Goal: Task Accomplishment & Management: Use online tool/utility

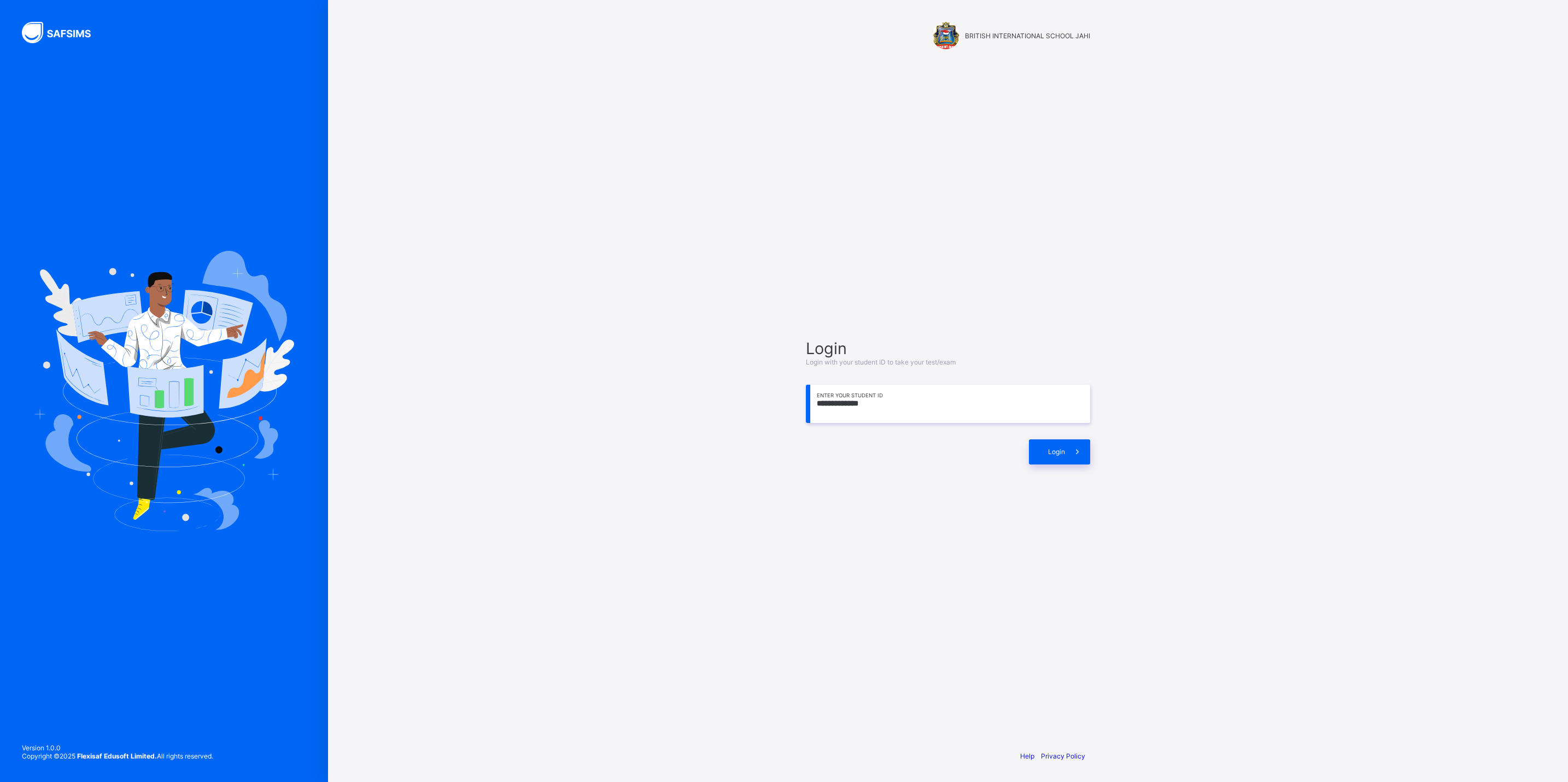
click at [730, 90] on div "**********" at bounding box center [948, 391] width 1240 height 782
click at [926, 422] on input "**********" at bounding box center [948, 403] width 284 height 38
type input "**********"
click at [1048, 461] on div "Login" at bounding box center [1059, 452] width 61 height 25
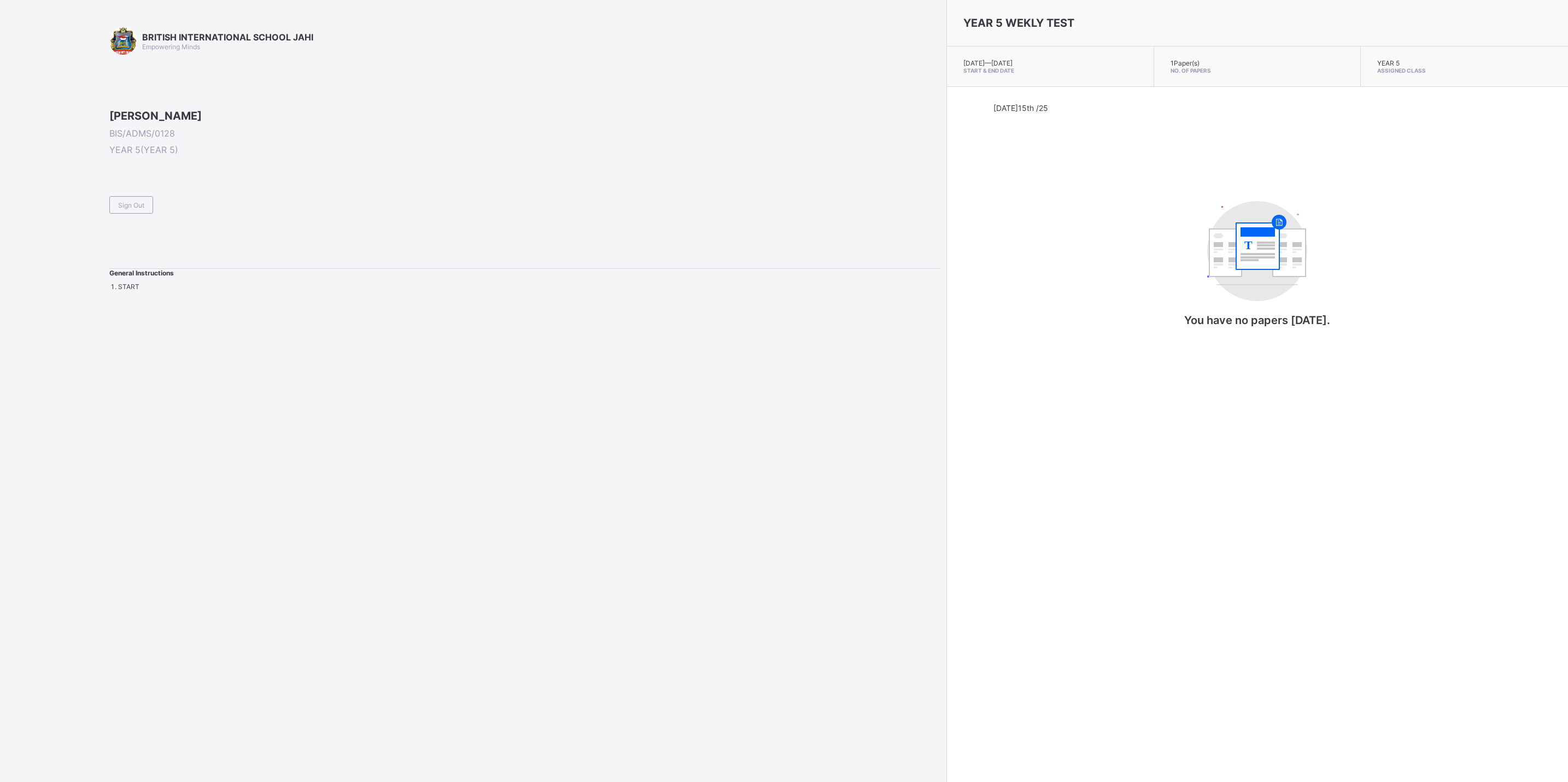
click at [141, 196] on span at bounding box center [525, 191] width 831 height 9
click at [131, 209] on span "Sign Out" at bounding box center [131, 205] width 26 height 8
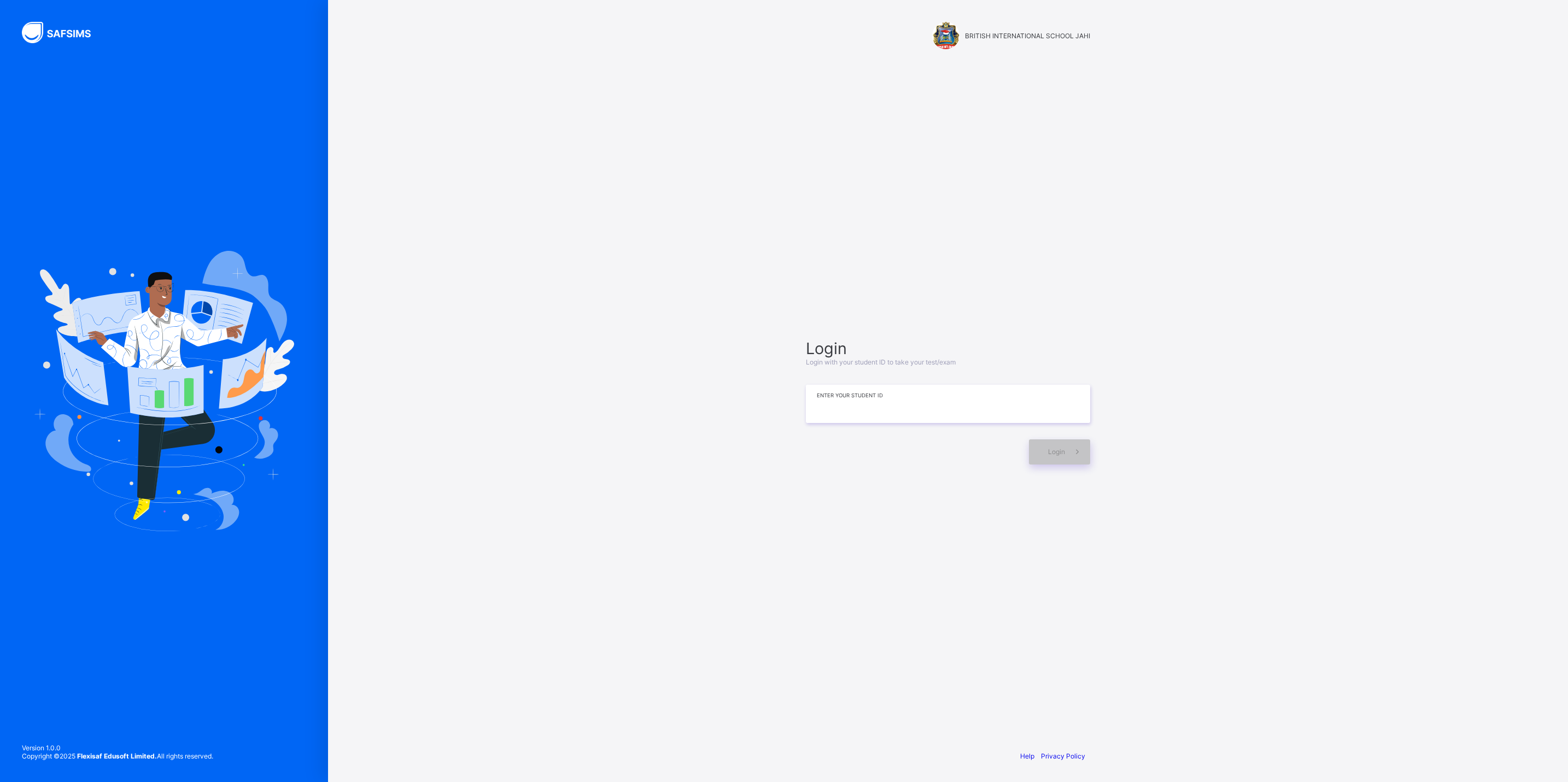
click at [1040, 411] on input at bounding box center [948, 403] width 284 height 38
type input "**********"
click at [1080, 458] on span at bounding box center [1077, 452] width 25 height 25
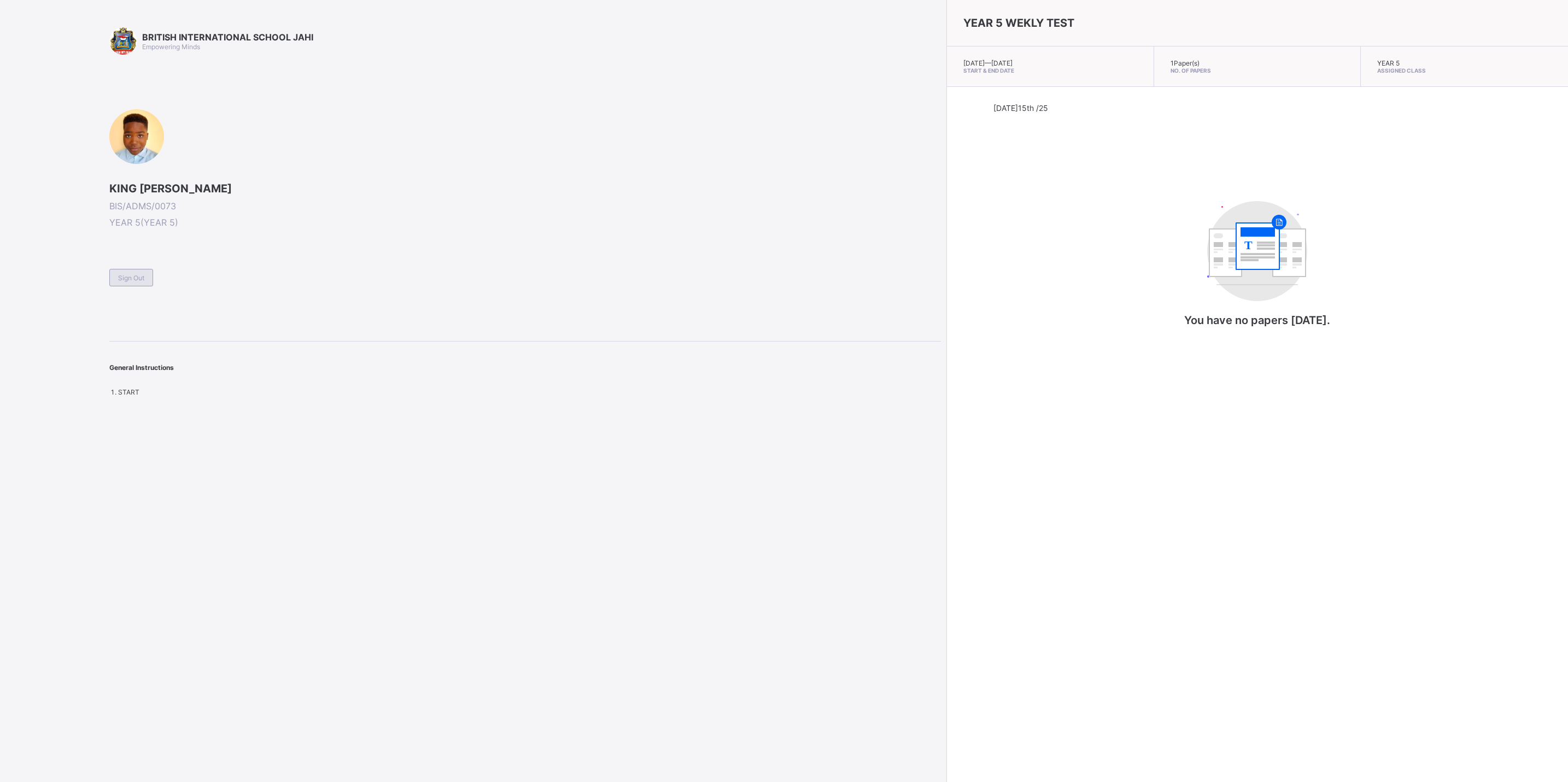
click at [138, 271] on div "Sign Out" at bounding box center [131, 278] width 44 height 18
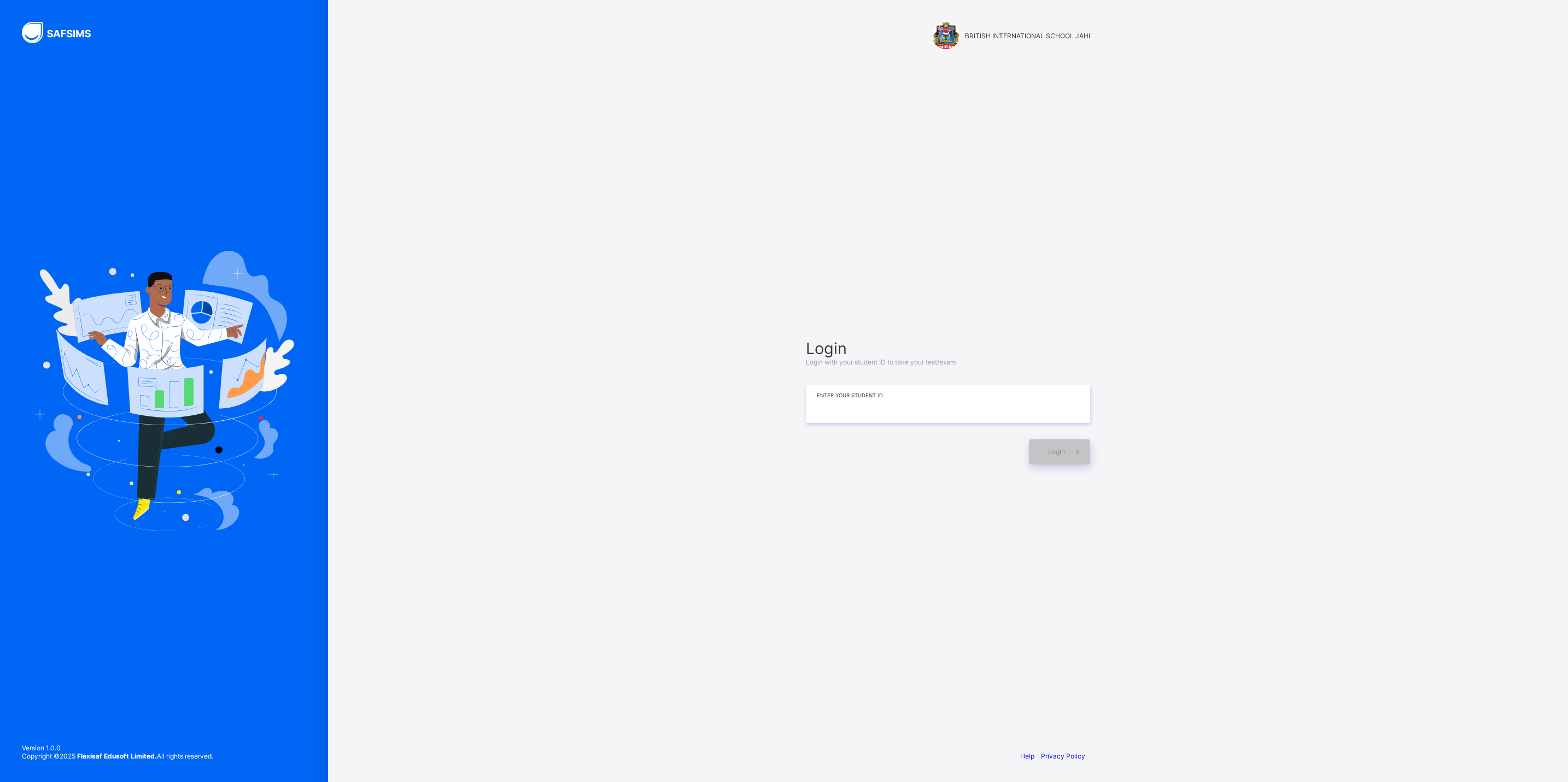
click at [1052, 413] on input at bounding box center [948, 403] width 284 height 38
type input "**********"
click at [1058, 440] on div "Login" at bounding box center [1059, 452] width 61 height 25
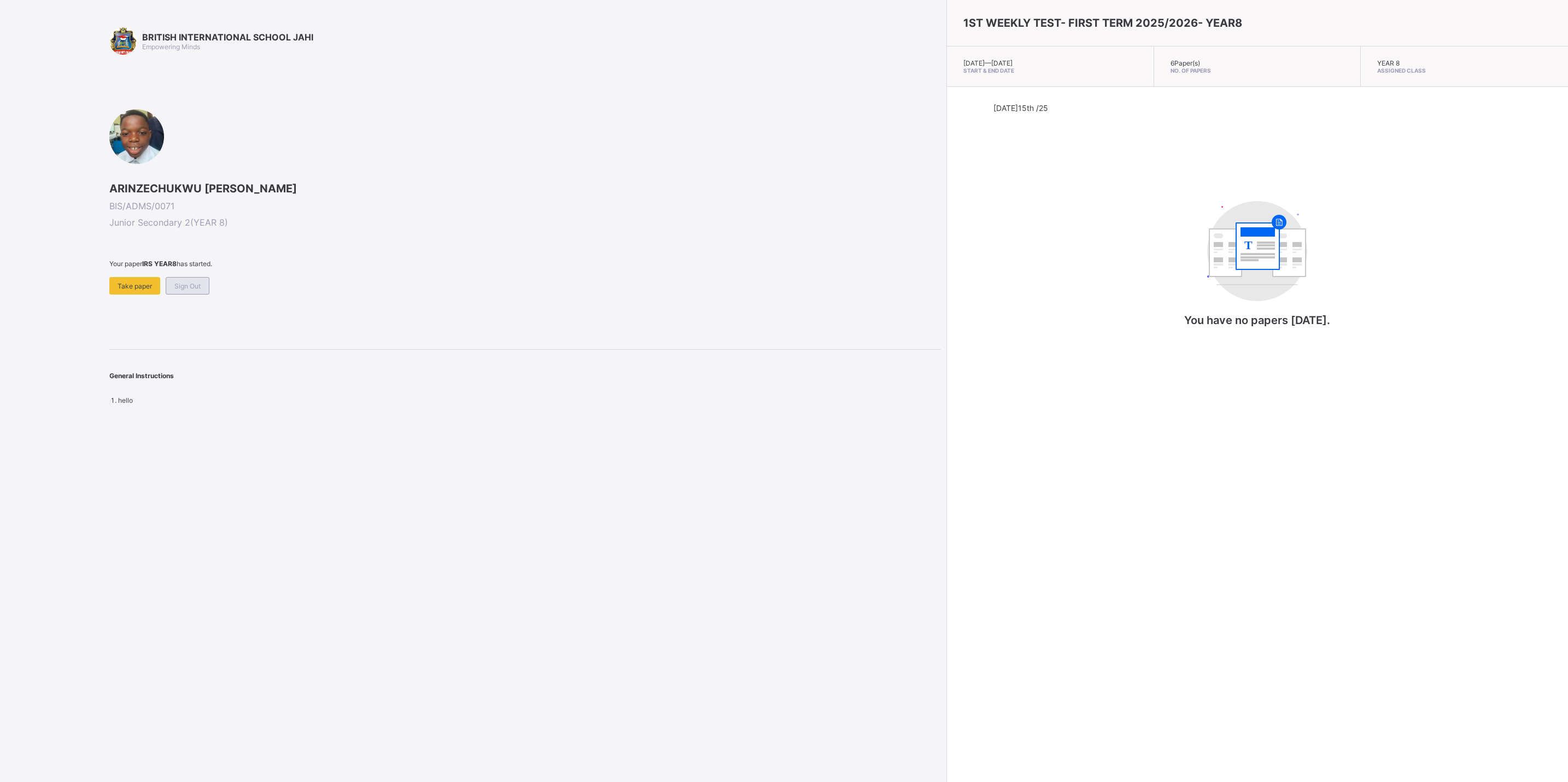
click at [200, 277] on div "Sign Out" at bounding box center [187, 285] width 44 height 18
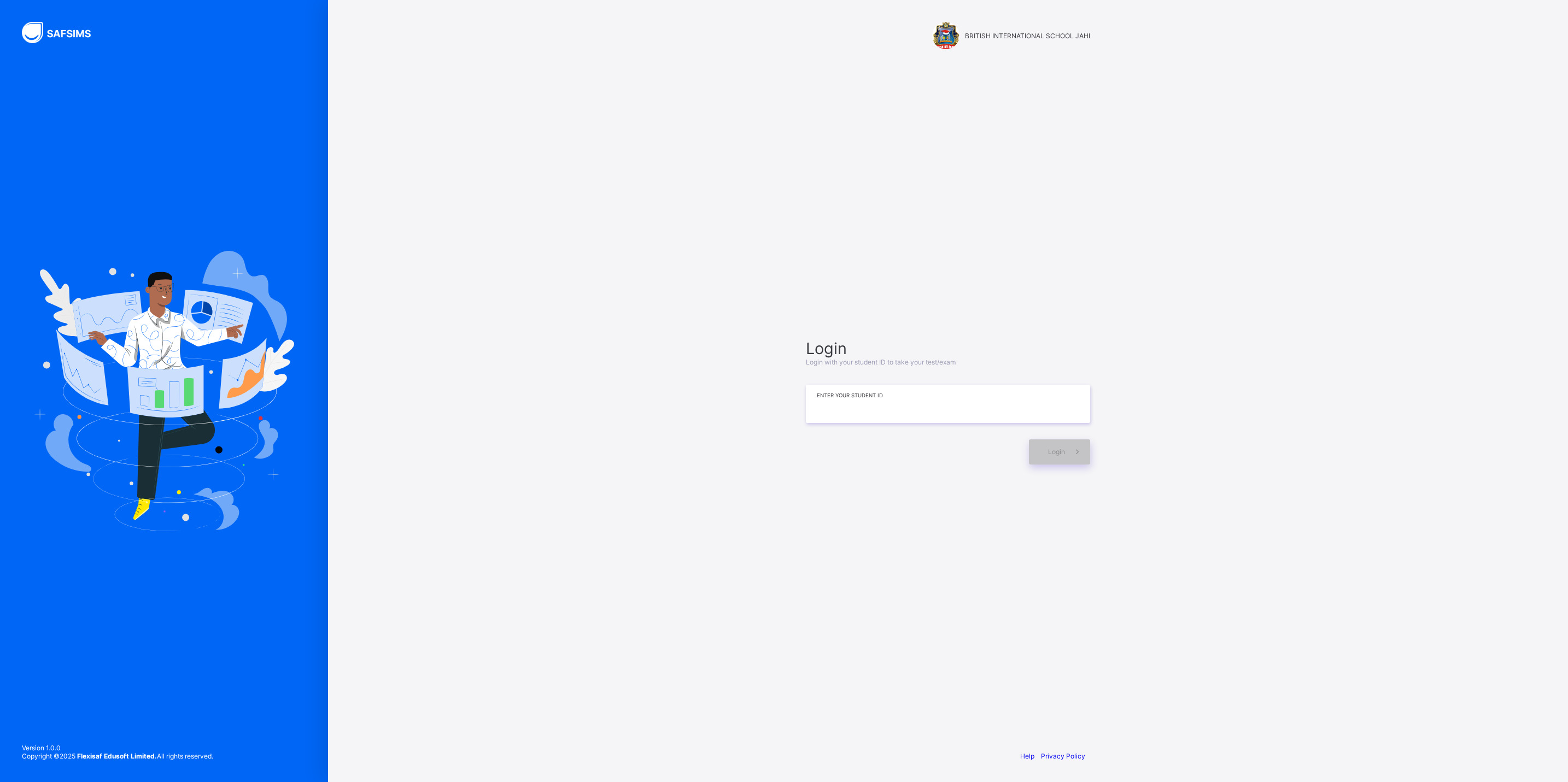
click at [931, 400] on input at bounding box center [948, 403] width 284 height 38
type input "**********"
click at [1060, 452] on span "Login" at bounding box center [1057, 452] width 17 height 8
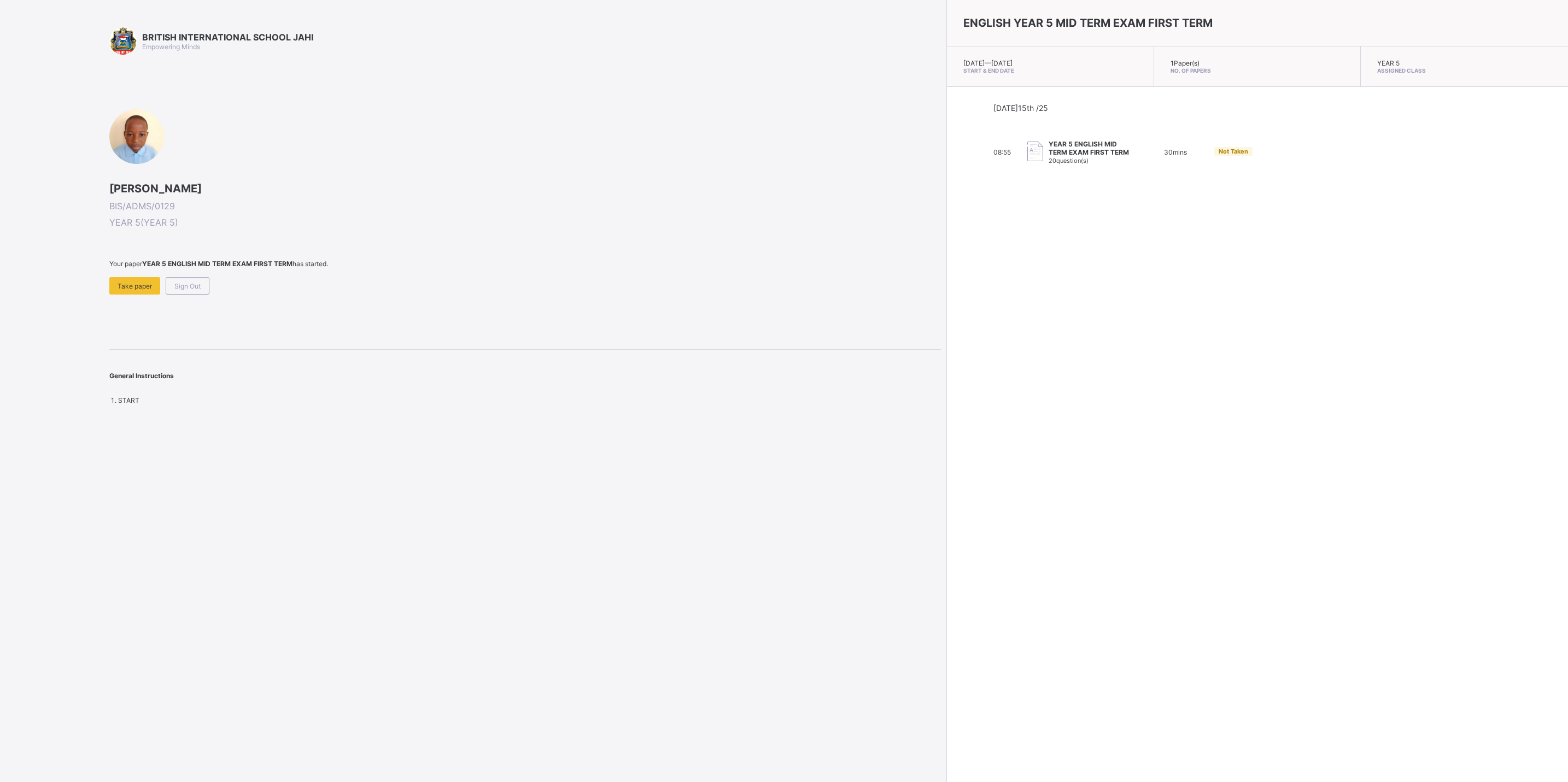
click at [135, 270] on span at bounding box center [525, 272] width 831 height 9
click at [130, 282] on span "Take paper" at bounding box center [135, 285] width 35 height 8
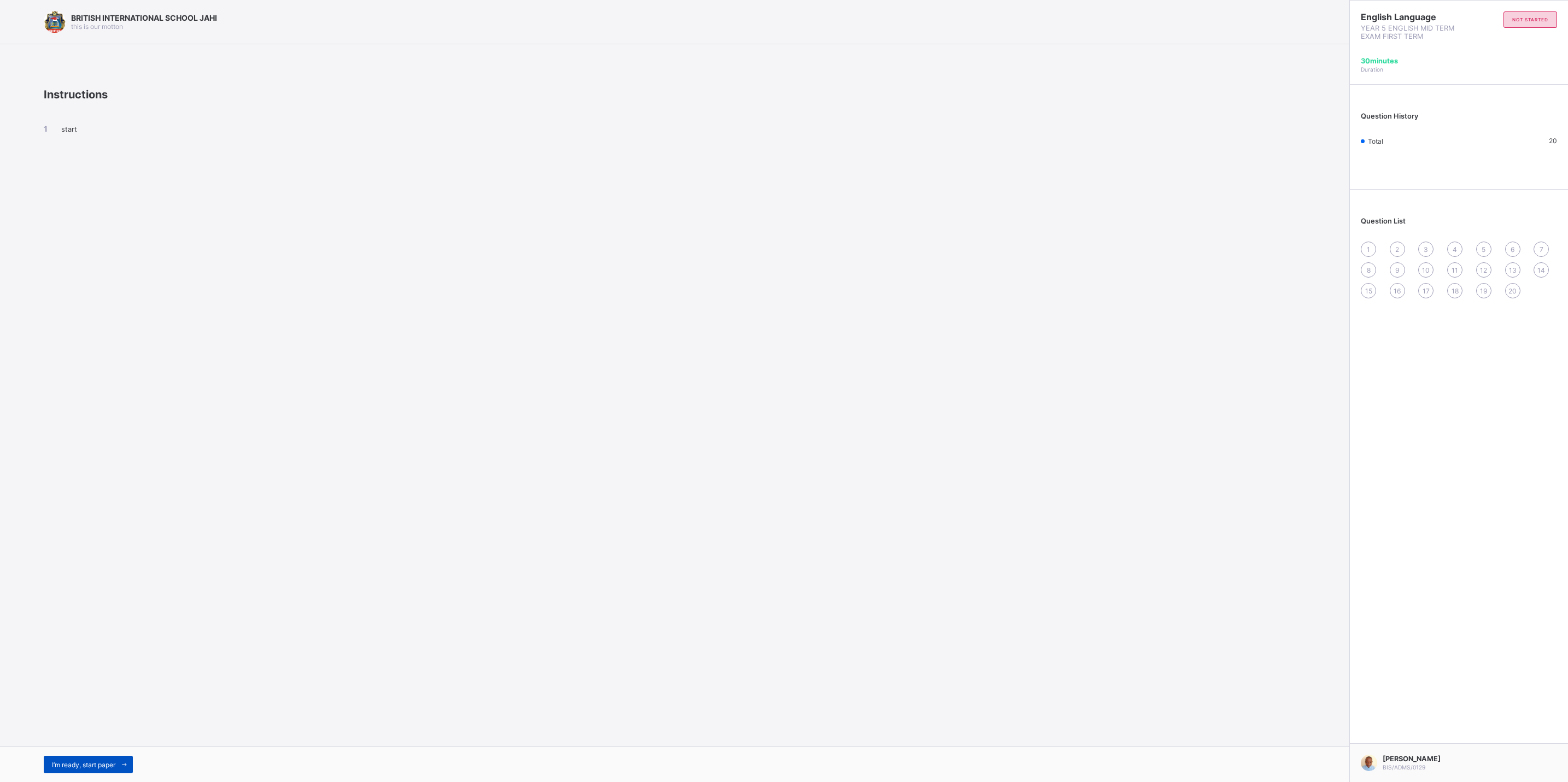
click at [125, 766] on icon at bounding box center [124, 765] width 8 height 7
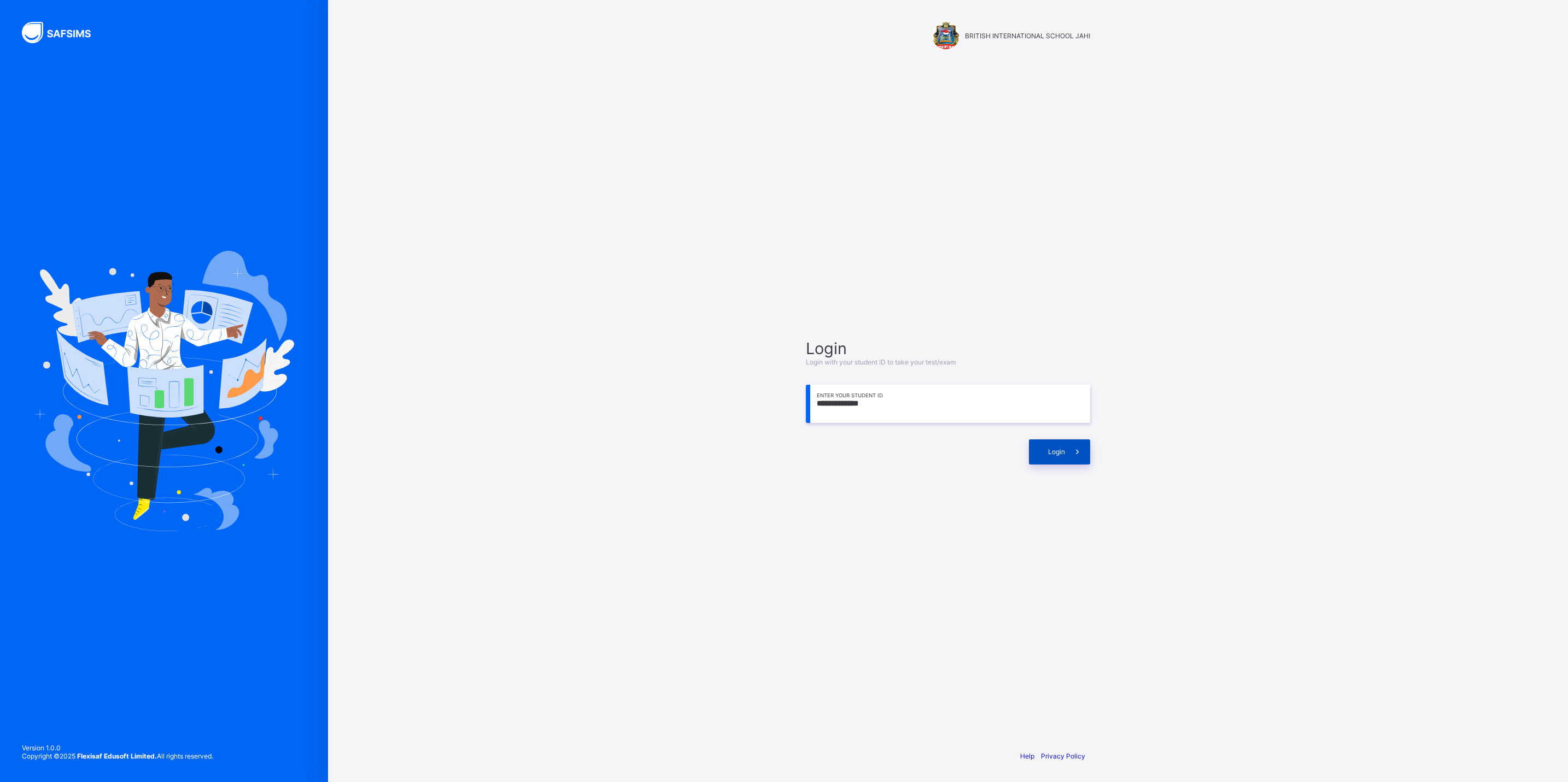
type input "**********"
click at [1034, 440] on div "Login" at bounding box center [1059, 452] width 61 height 25
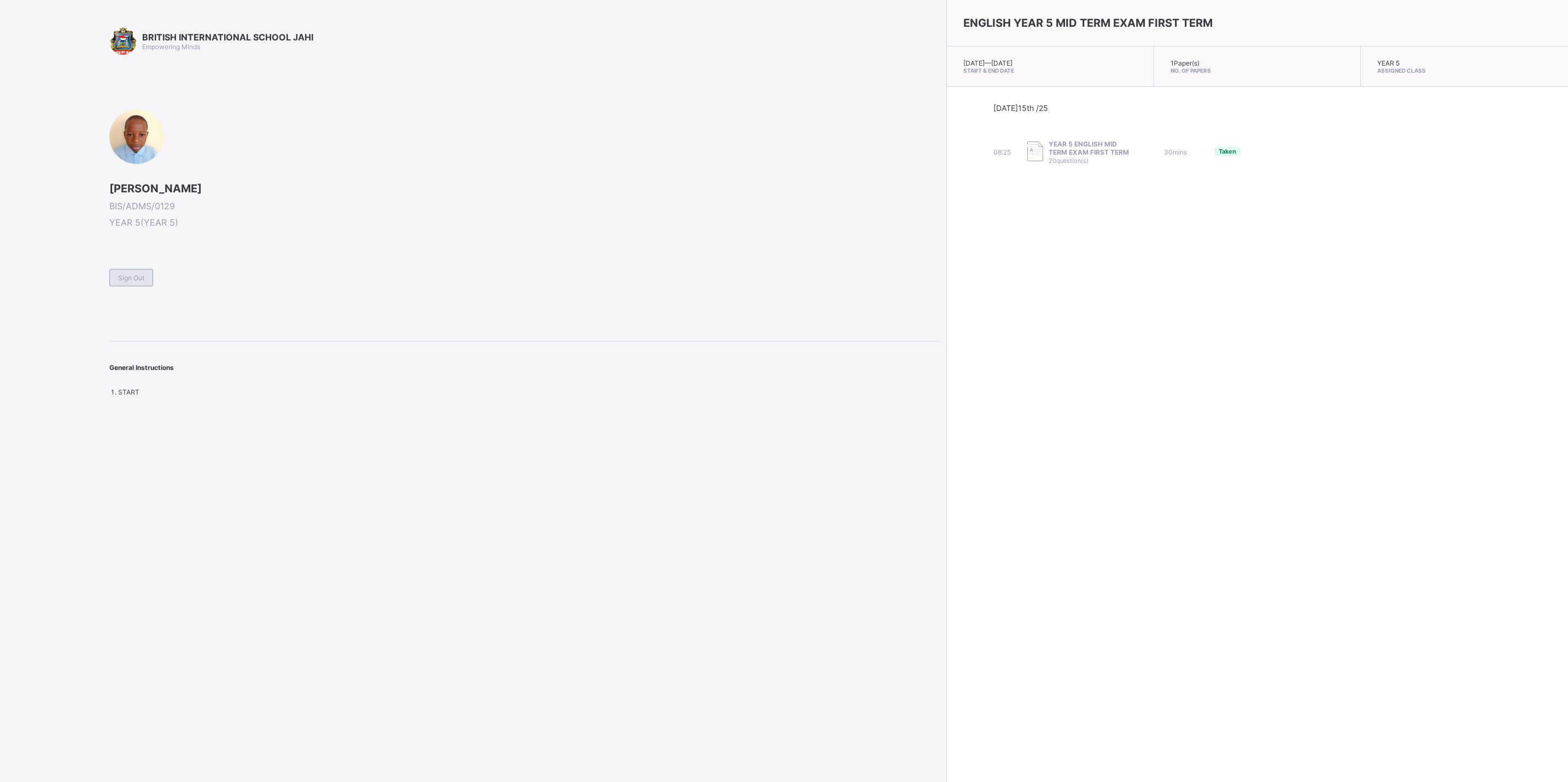
click at [133, 269] on div "Sign Out" at bounding box center [131, 278] width 44 height 18
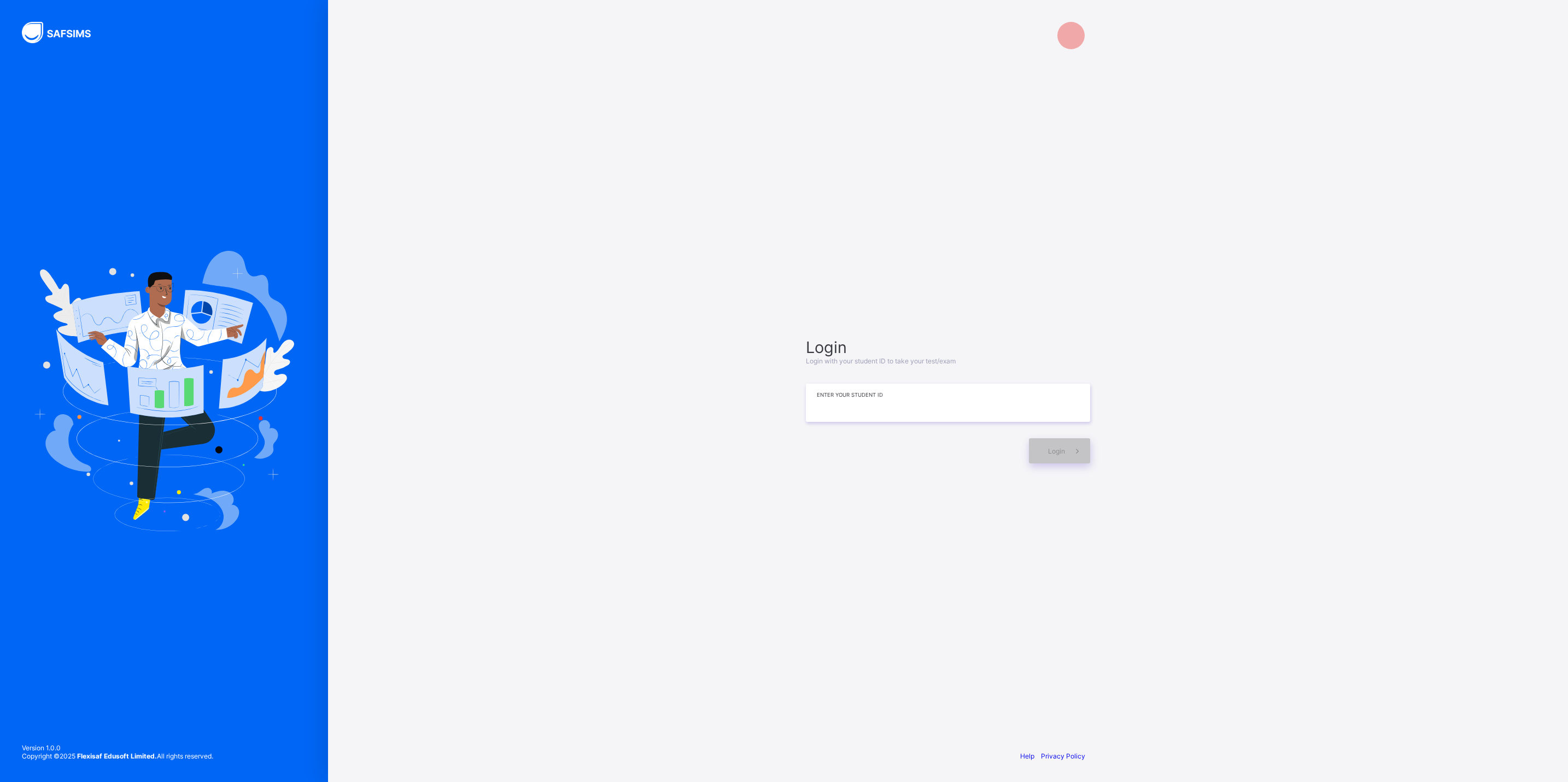
click at [841, 415] on input at bounding box center [948, 403] width 284 height 38
type input "**********"
click at [1046, 452] on div "Login" at bounding box center [1059, 452] width 61 height 25
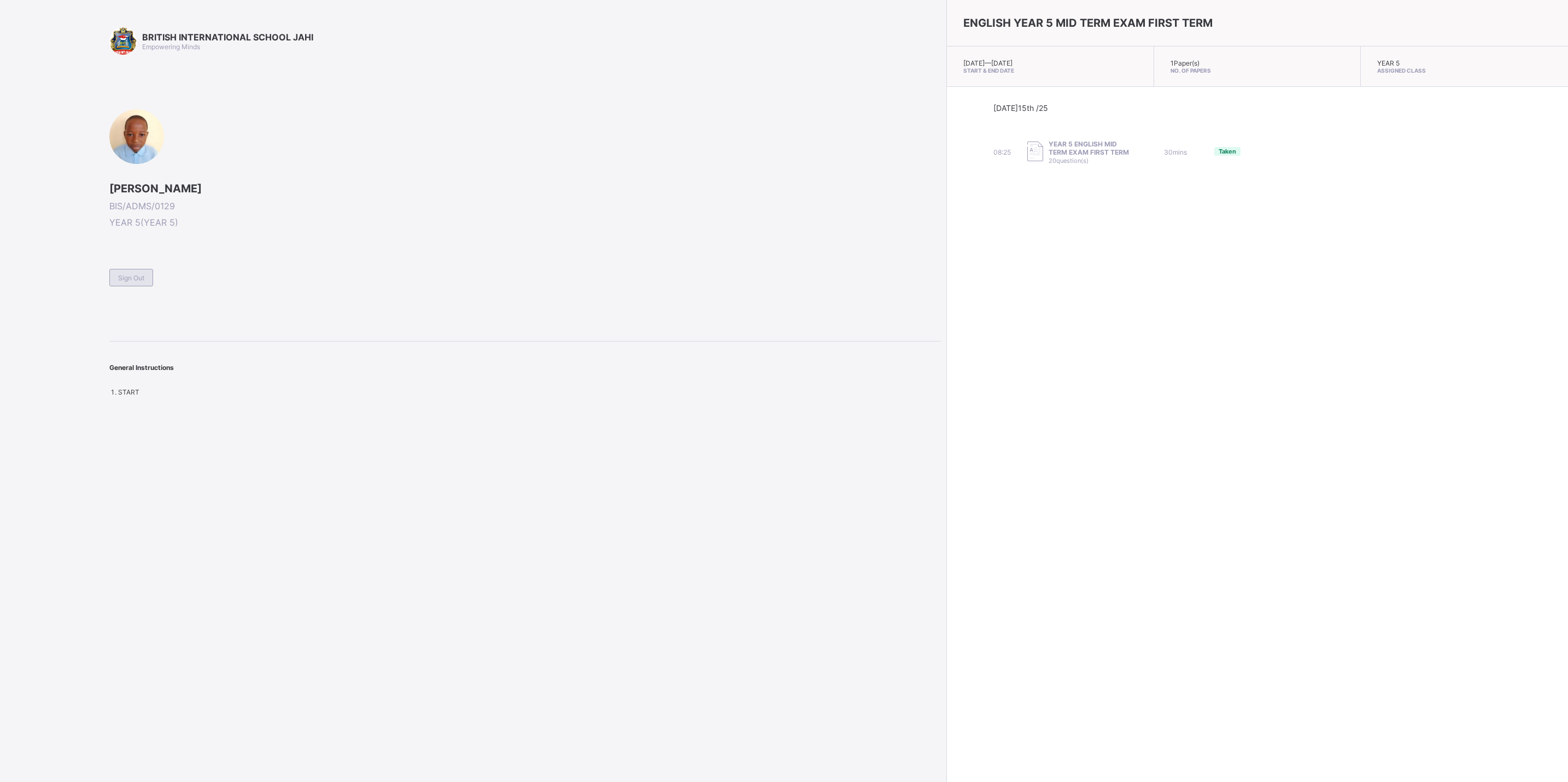
click at [123, 281] on div "Sign Out" at bounding box center [131, 278] width 44 height 18
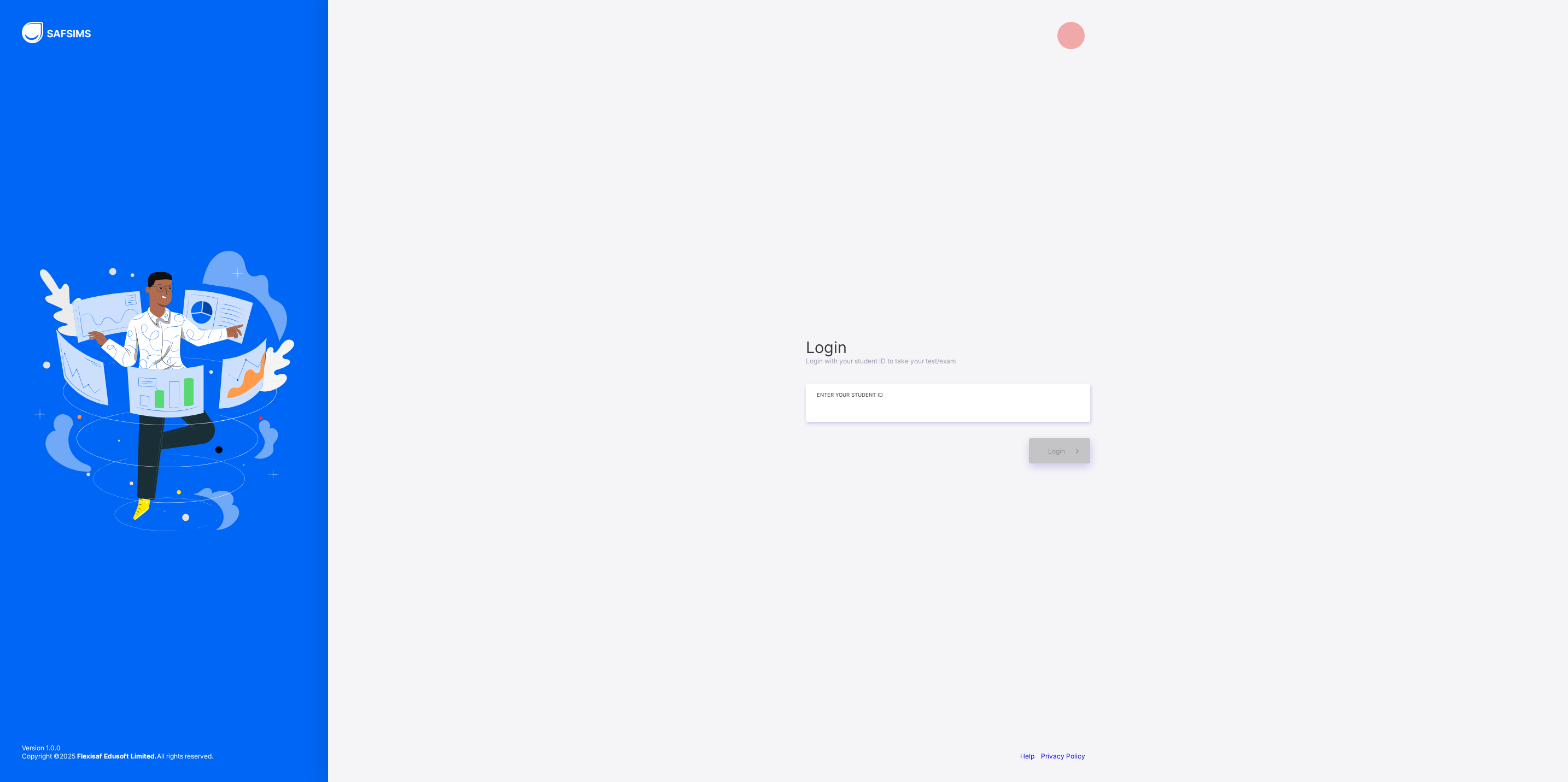
click at [897, 399] on input at bounding box center [948, 403] width 284 height 38
type input "**********"
click at [1035, 451] on div "Login" at bounding box center [1059, 452] width 61 height 25
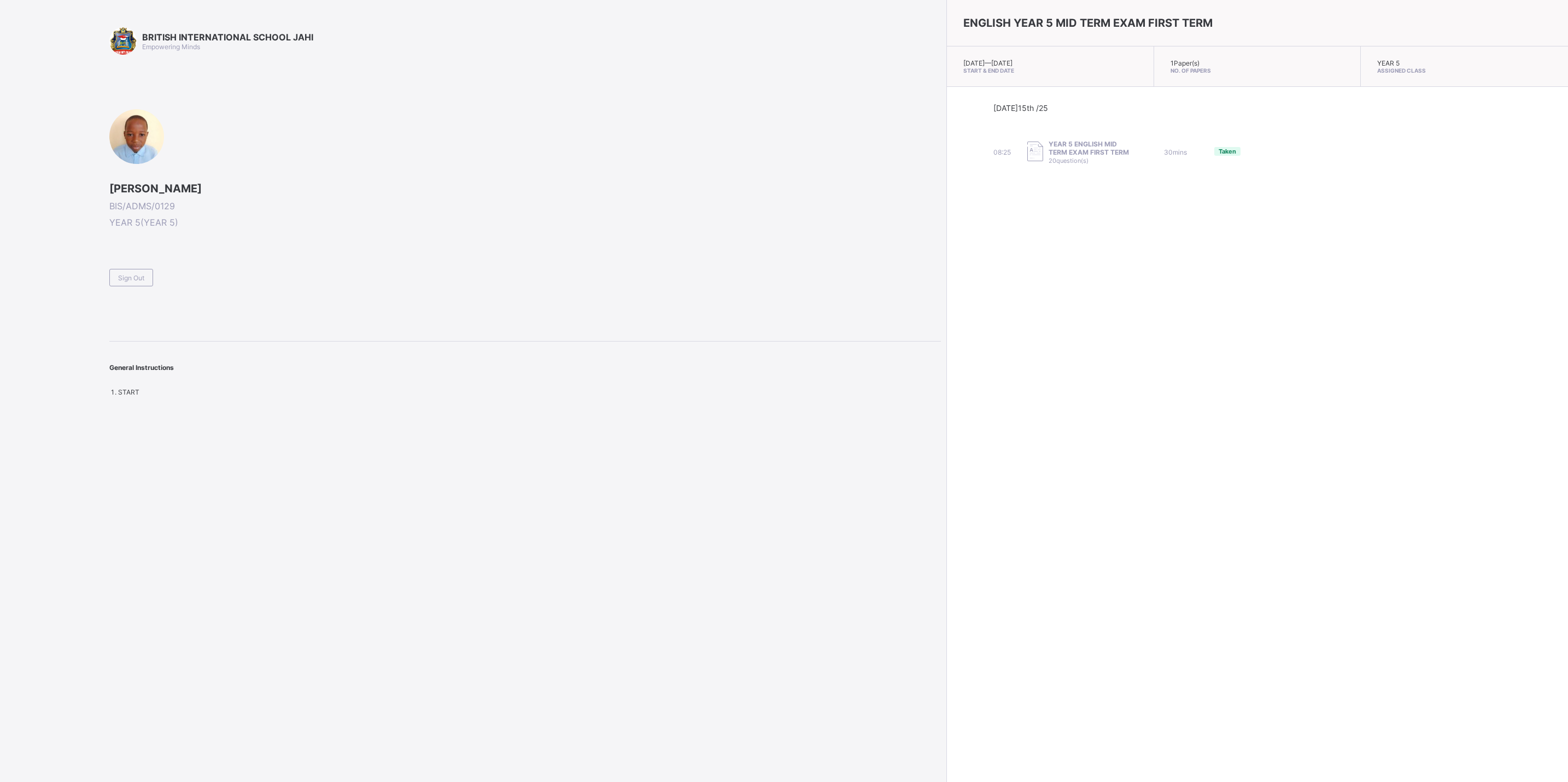
click at [156, 369] on span "General Instructions" at bounding box center [142, 367] width 65 height 8
drag, startPoint x: 153, startPoint y: 374, endPoint x: 142, endPoint y: 374, distance: 11.0
click at [150, 374] on div "General Instructions" at bounding box center [525, 361] width 831 height 41
drag, startPoint x: 141, startPoint y: 374, endPoint x: 138, endPoint y: 386, distance: 12.4
click at [138, 386] on div "General Instructions START" at bounding box center [525, 368] width 831 height 55
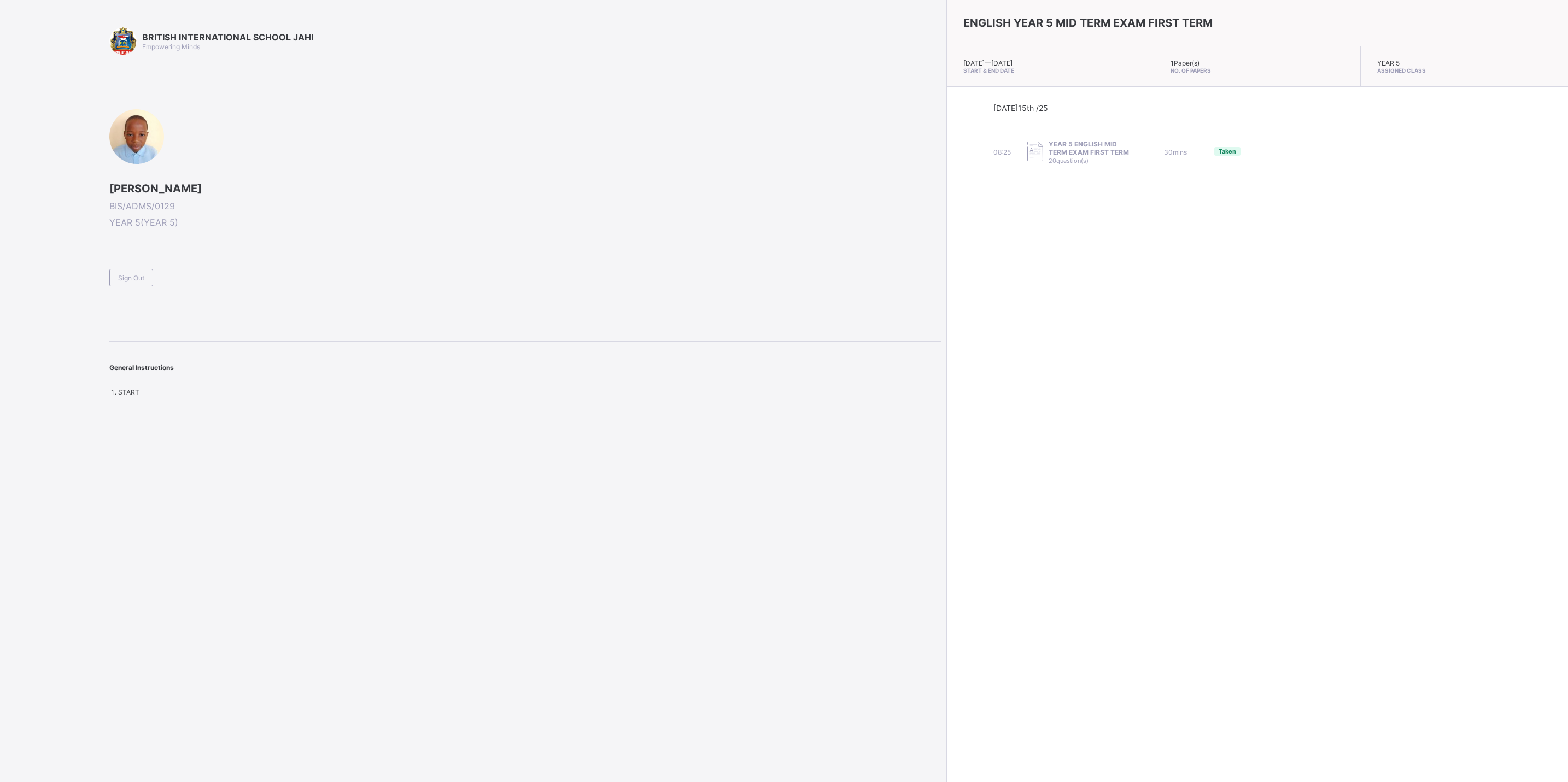
drag, startPoint x: 138, startPoint y: 386, endPoint x: 394, endPoint y: 186, distance: 324.9
click at [394, 186] on span "ABUBAKAR ABDULLAHI ADAMU" at bounding box center [525, 189] width 831 height 13
drag, startPoint x: 1205, startPoint y: 312, endPoint x: 1022, endPoint y: 344, distance: 185.8
click at [1022, 344] on div "ENGLISH YEAR 5 MID TERM EXAM FIRST TERM Wed, Oct 15th 2025 — Wed, Oct 15th 2025…" at bounding box center [1257, 391] width 621 height 782
drag, startPoint x: 1013, startPoint y: 361, endPoint x: 1001, endPoint y: 371, distance: 15.6
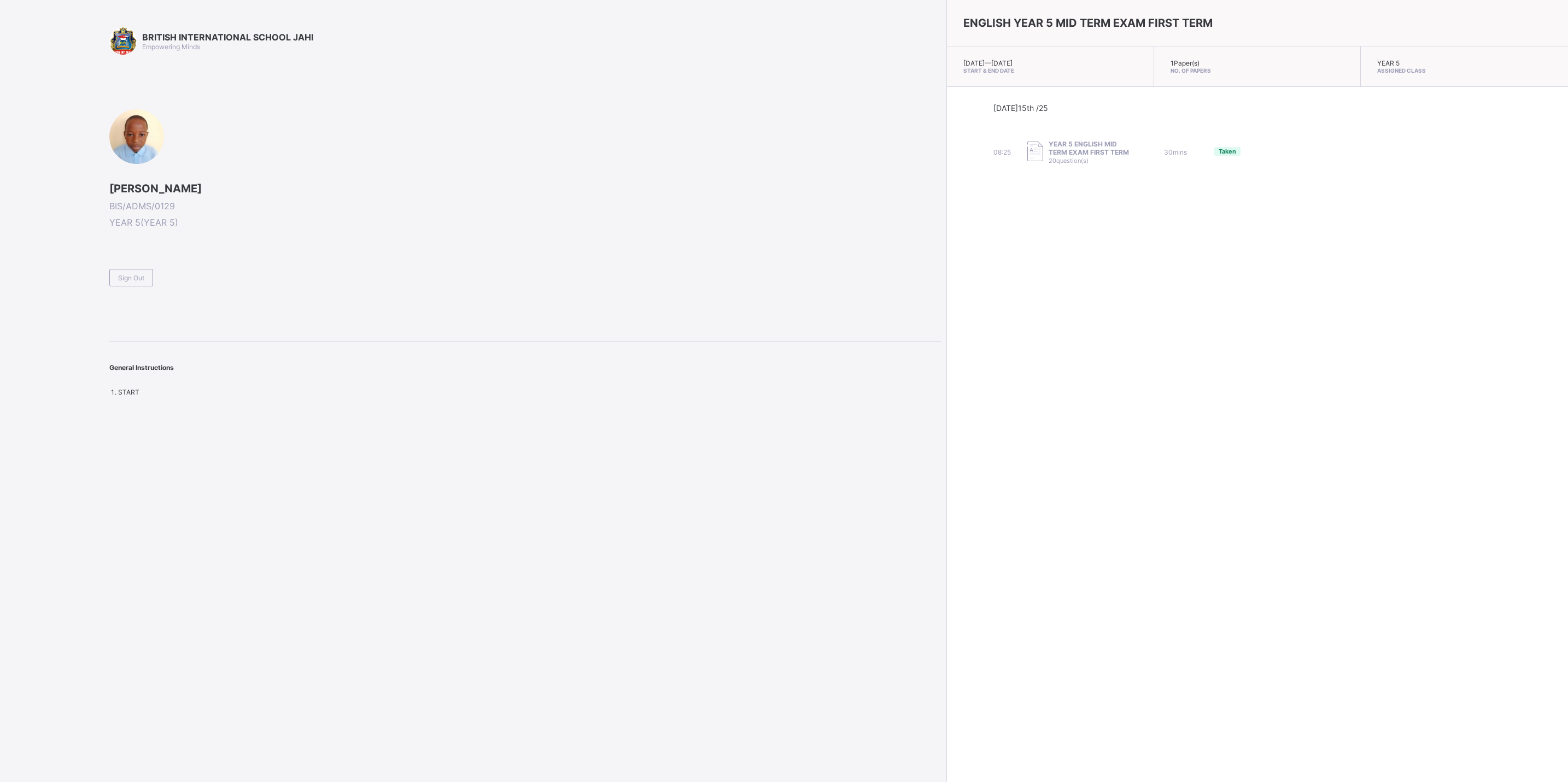
drag, startPoint x: 1001, startPoint y: 371, endPoint x: 968, endPoint y: 366, distance: 33.4
click at [968, 366] on div "ENGLISH YEAR 5 MID TERM EXAM FIRST TERM Wed, Oct 15th 2025 — Wed, Oct 15th 2025…" at bounding box center [1257, 391] width 621 height 782
click at [749, 121] on div "ABUBAKAR ABDULLAHI ADAMU BIS/ADMS/0129 YEAR 5 ( YEAR 5 ) Sign Out" at bounding box center [525, 198] width 831 height 177
drag, startPoint x: 730, startPoint y: 127, endPoint x: 714, endPoint y: 125, distance: 16.1
drag, startPoint x: 714, startPoint y: 125, endPoint x: 707, endPoint y: 123, distance: 7.3
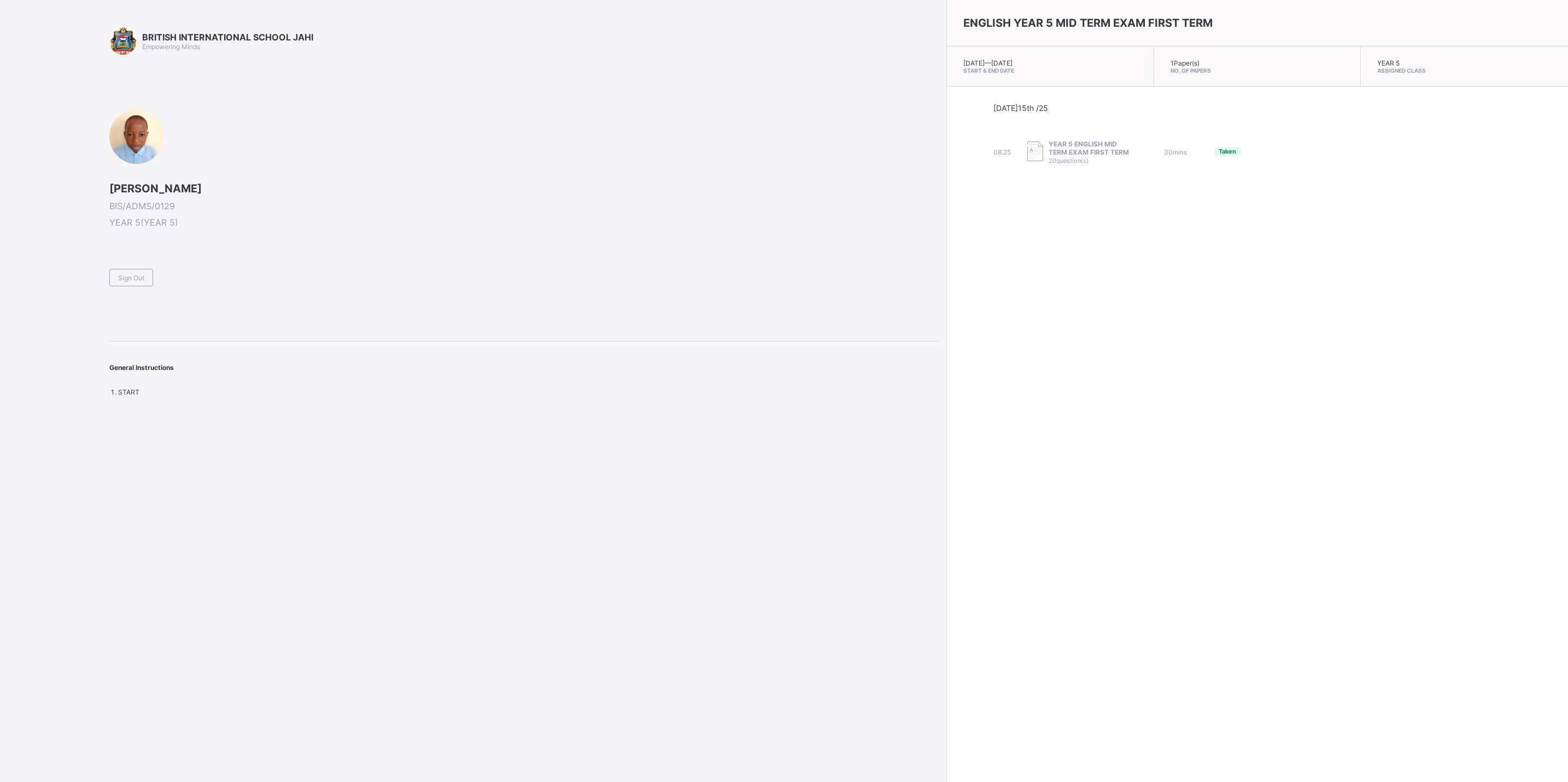
click at [707, 123] on div "ABUBAKAR ABDULLAHI ADAMU BIS/ADMS/0129 YEAR 5 ( YEAR 5 ) Sign Out" at bounding box center [525, 198] width 831 height 177
click at [131, 274] on span "Sign Out" at bounding box center [131, 278] width 26 height 8
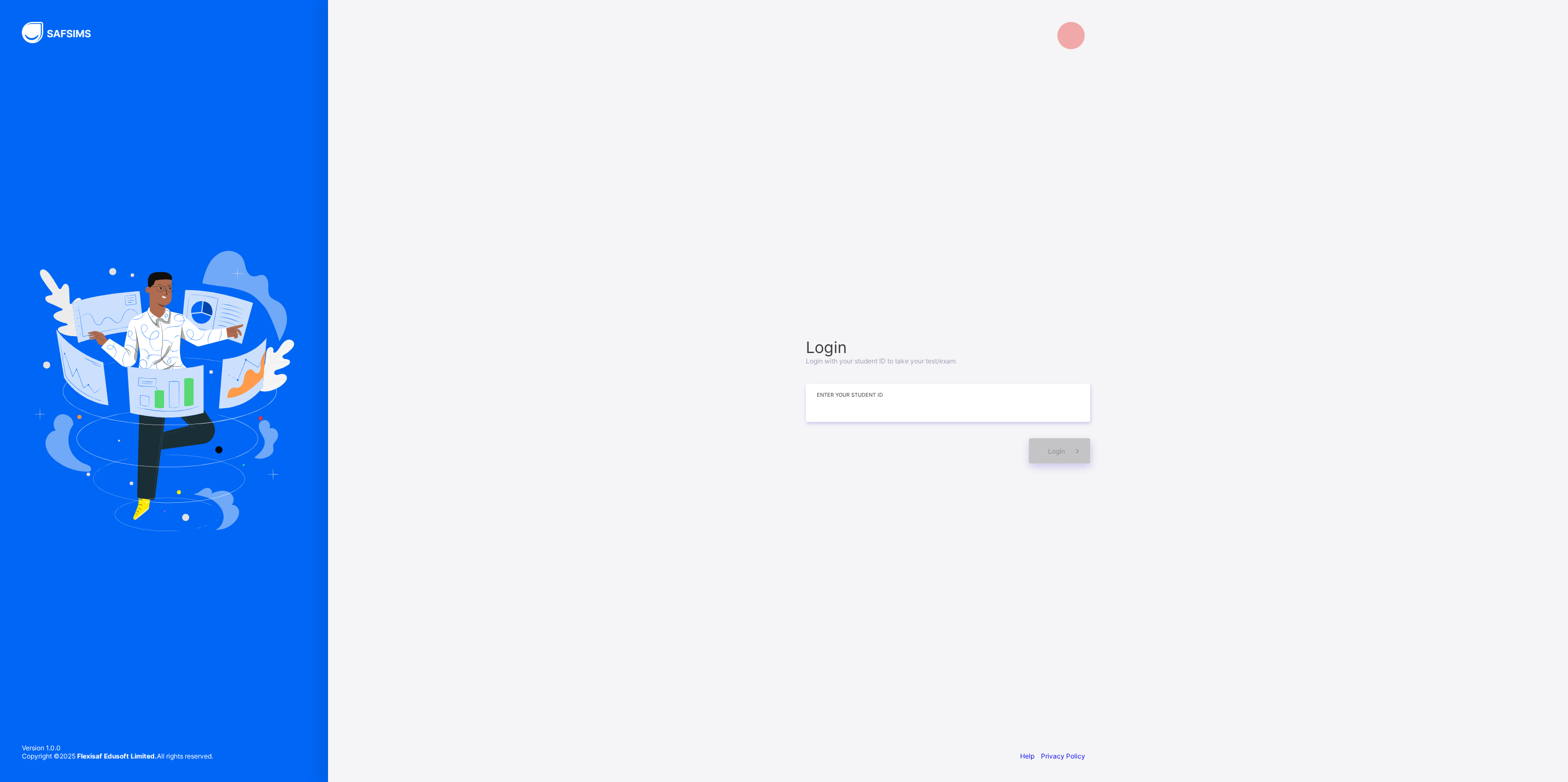
click at [853, 402] on input at bounding box center [948, 403] width 284 height 38
type input "*"
type input "**********"
click at [1034, 442] on div "Login" at bounding box center [1059, 452] width 61 height 25
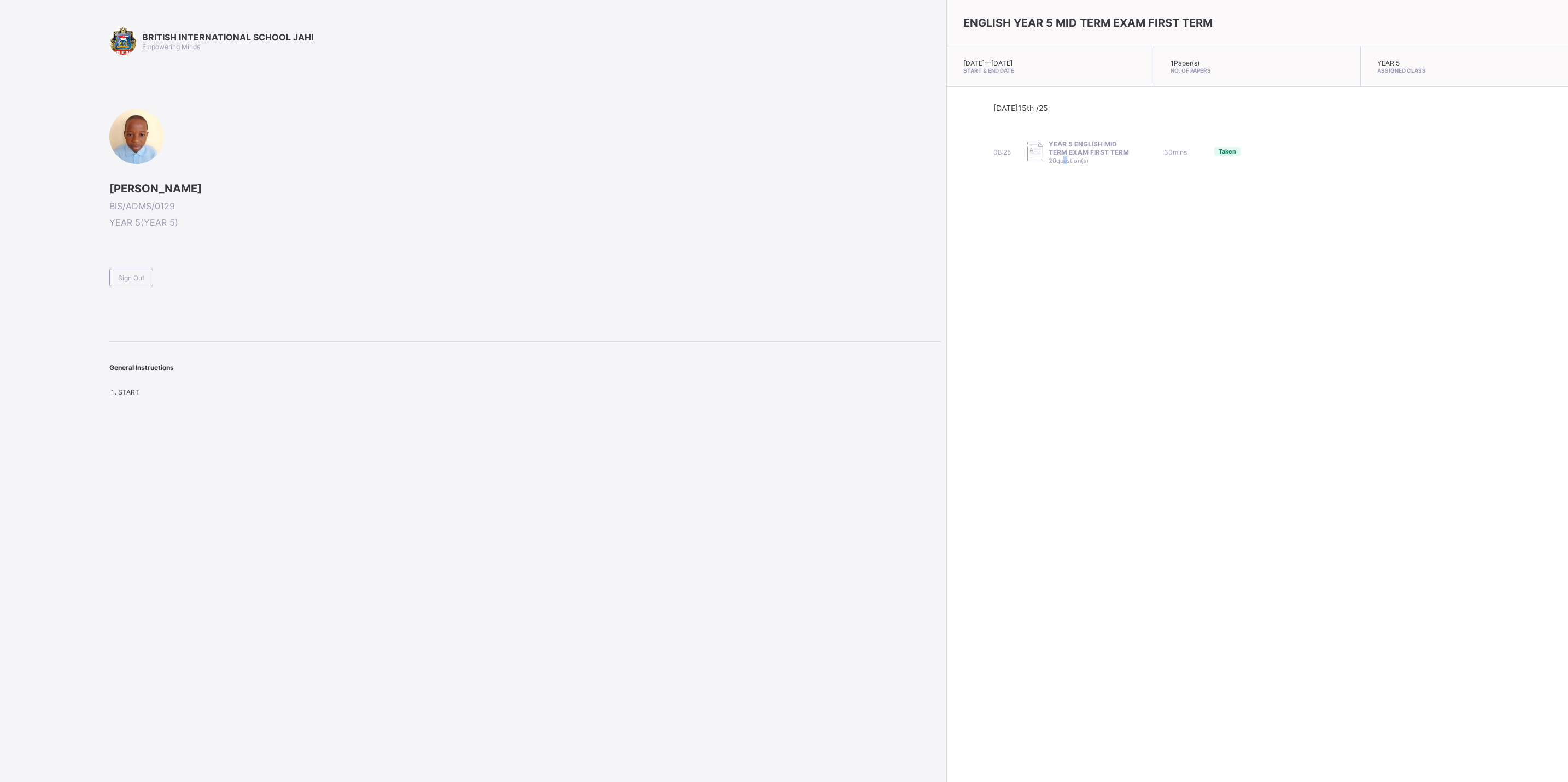
click at [1066, 449] on div "ENGLISH YEAR 5 MID TERM EXAM FIRST TERM Wed, Oct 15th 2025 — Wed, Oct 15th 2025…" at bounding box center [1257, 391] width 621 height 782
click at [298, 307] on div "BRITISH INTERNATIONAL SCHOOL JAHI Empowering Minds ABUBAKAR ABDULLAHI ADAMU BIS…" at bounding box center [525, 212] width 831 height 369
click at [131, 274] on span "Sign Out" at bounding box center [131, 278] width 26 height 8
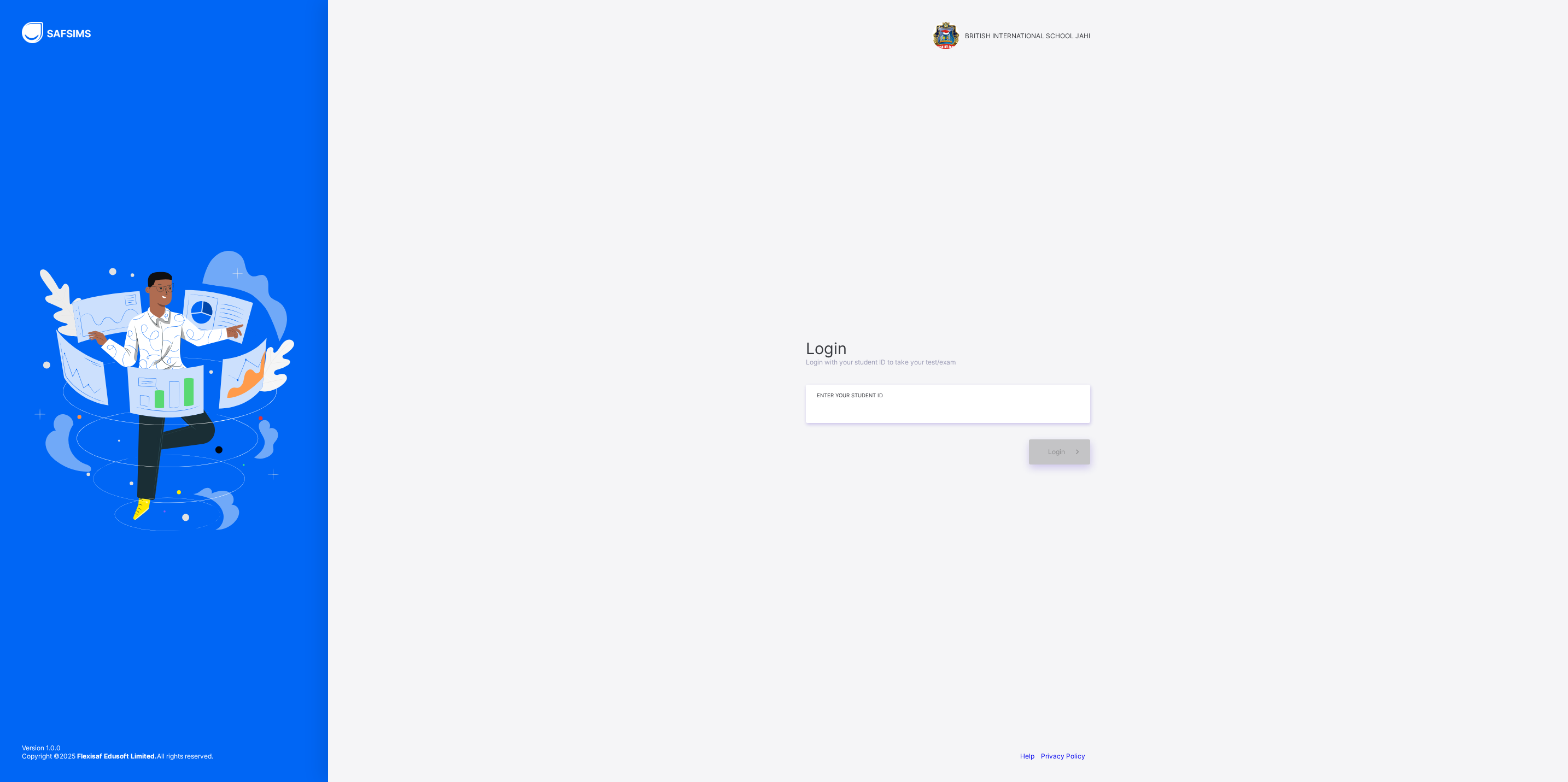
click at [835, 407] on input at bounding box center [948, 403] width 284 height 38
type input "**********"
click at [1065, 445] on span at bounding box center [1077, 452] width 25 height 25
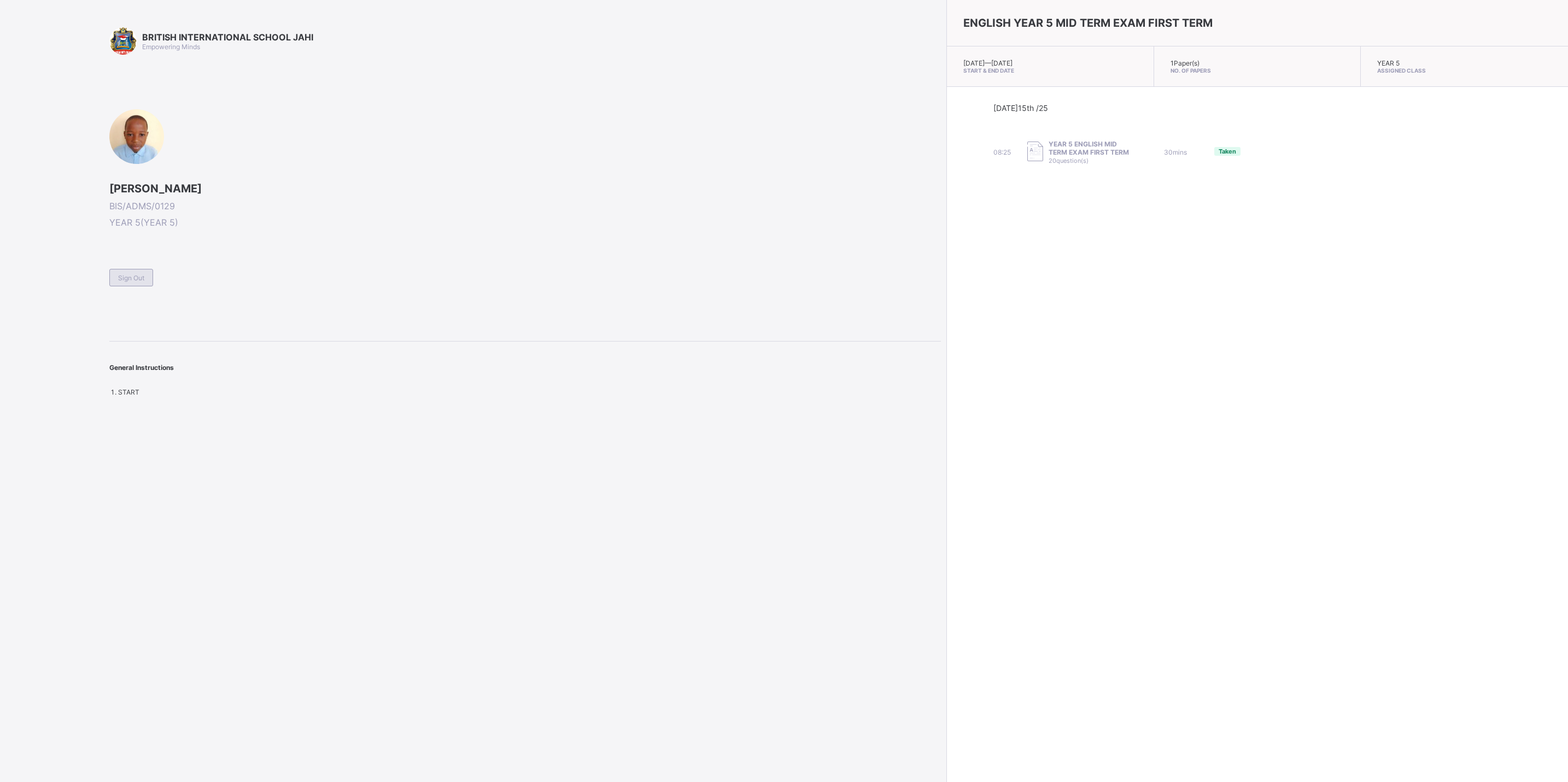
click at [120, 281] on span "Sign Out" at bounding box center [131, 278] width 26 height 8
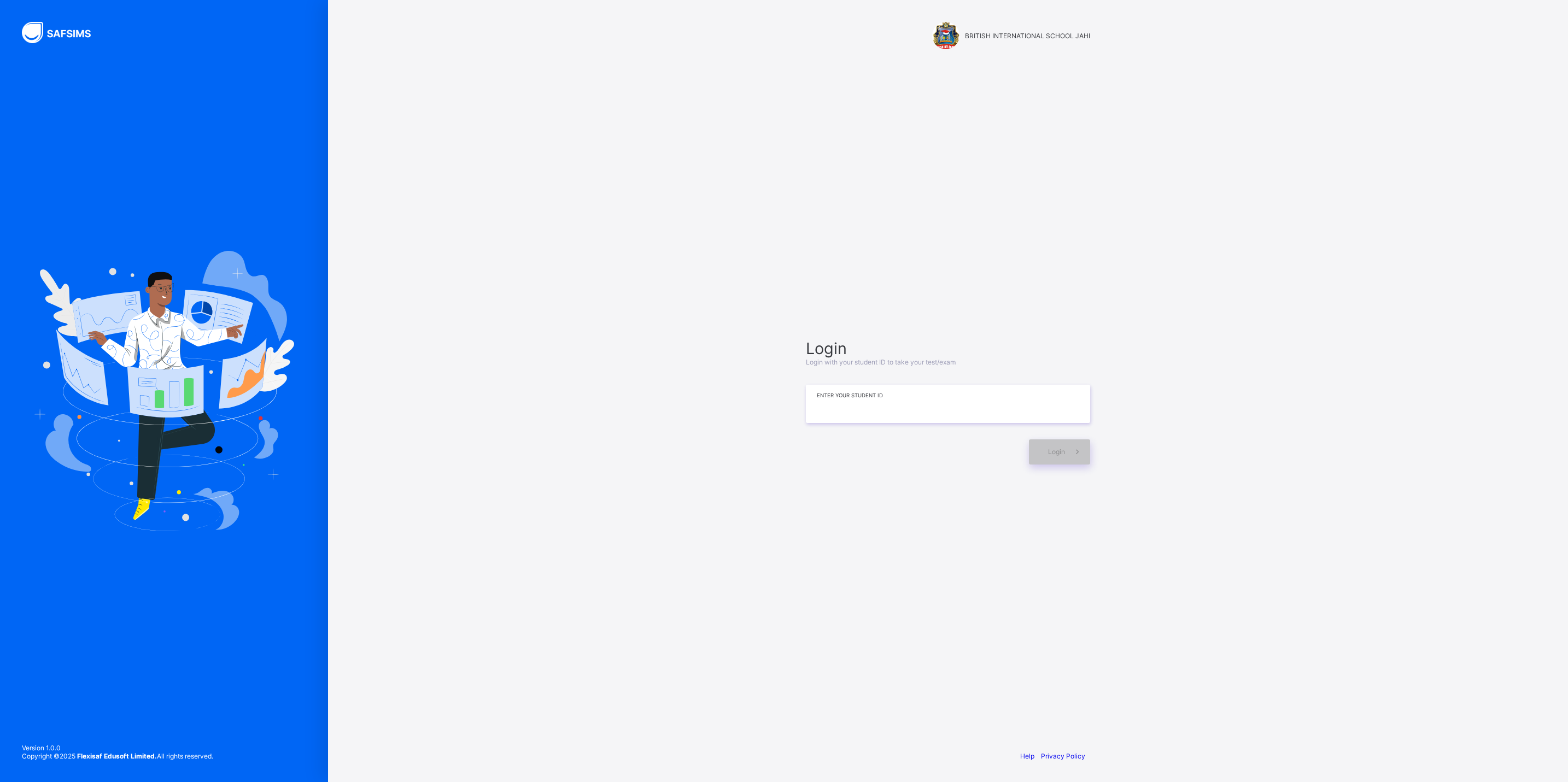
click at [912, 404] on input at bounding box center [948, 403] width 284 height 38
type input "**********"
click at [1073, 455] on icon at bounding box center [1077, 452] width 12 height 10
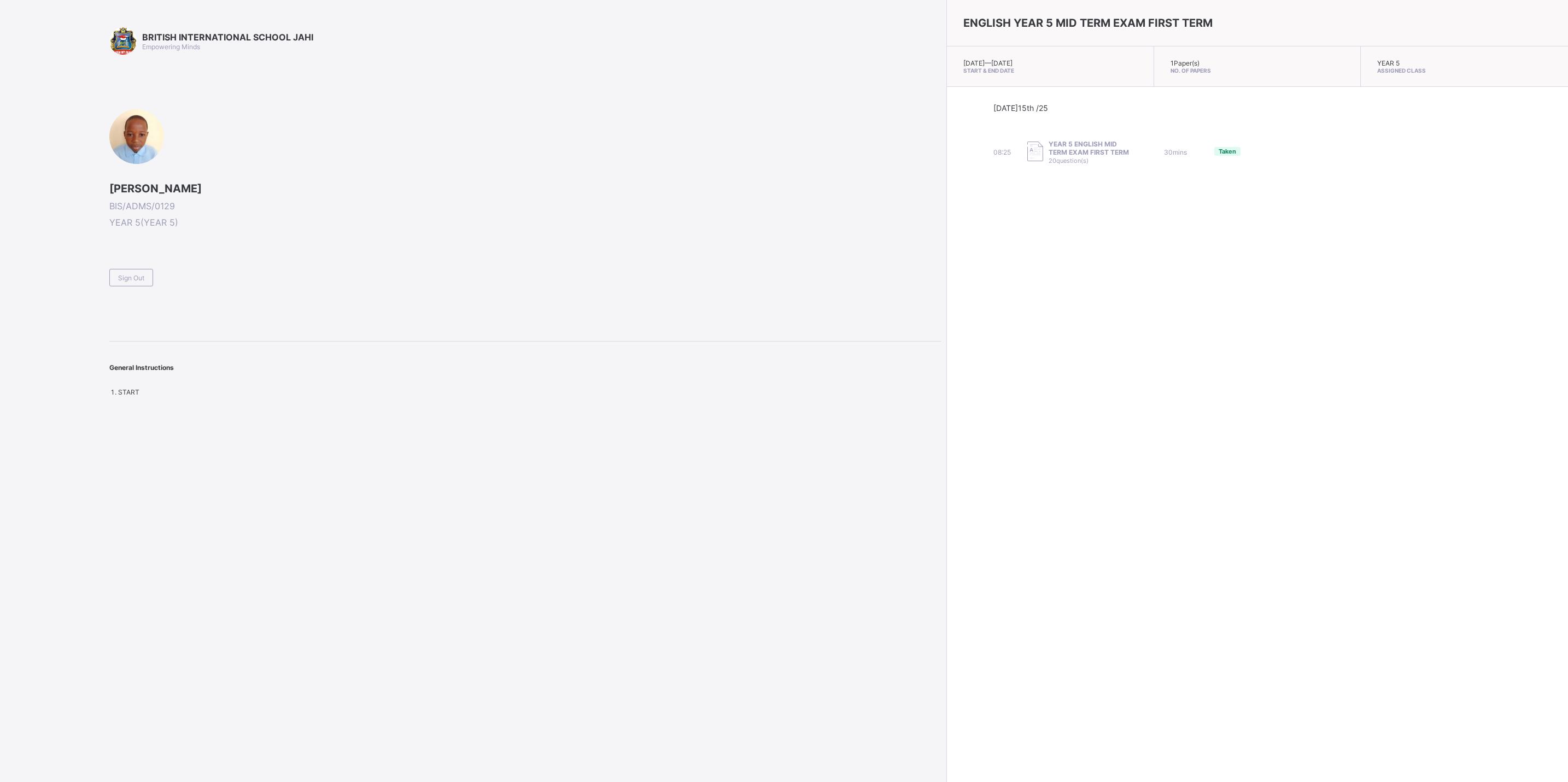
drag, startPoint x: 300, startPoint y: 244, endPoint x: 350, endPoint y: 218, distance: 56.4
click at [350, 218] on span "YEAR 5 ( YEAR 5 )" at bounding box center [525, 223] width 831 height 11
click at [413, 135] on div "ABUBAKAR ABDULLAHI ADAMU BIS/ADMS/0129 YEAR 5 ( YEAR 5 ) Sign Out" at bounding box center [525, 198] width 831 height 177
click at [150, 272] on div "Sign Out" at bounding box center [131, 278] width 44 height 18
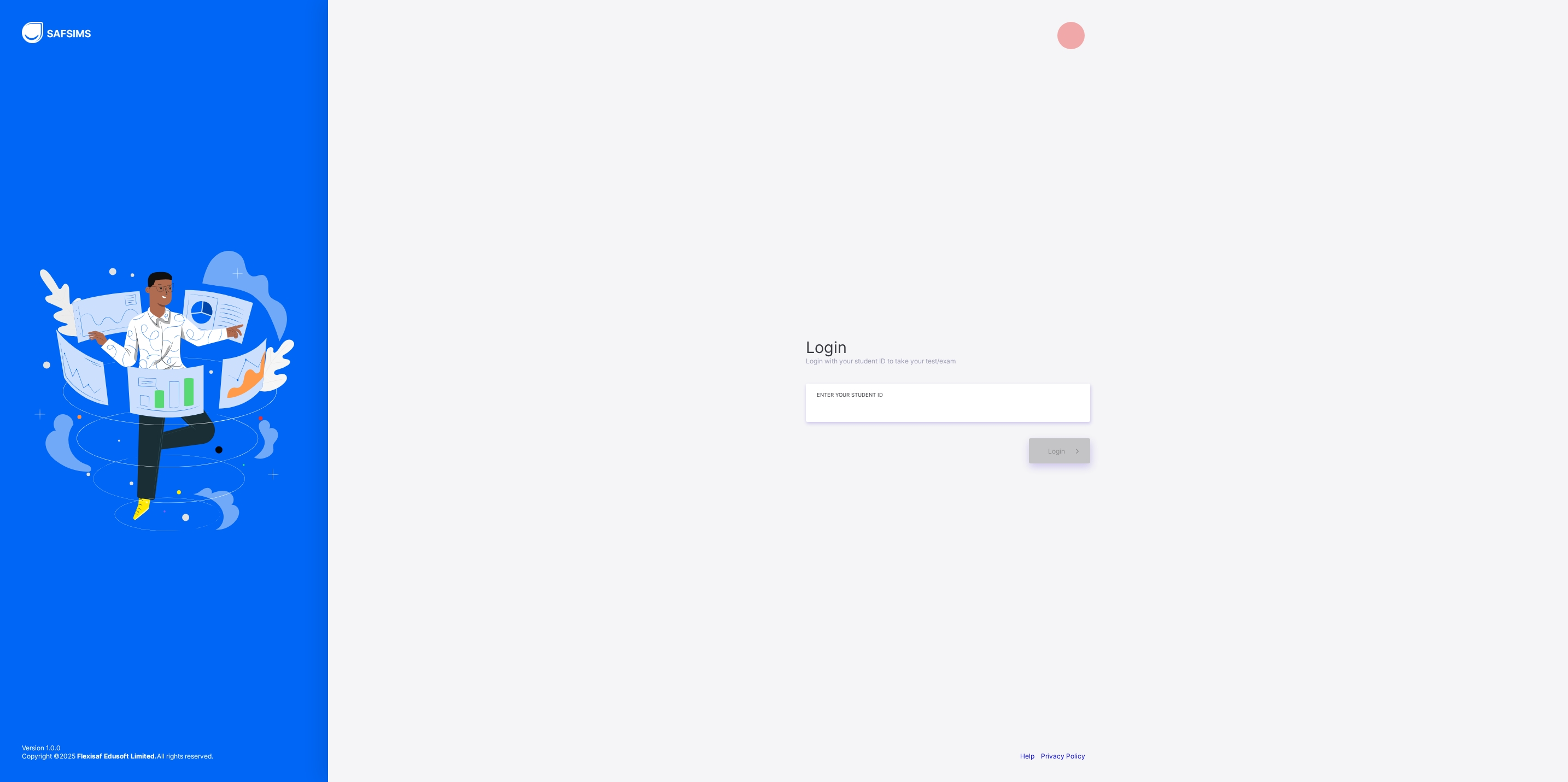
click at [1025, 418] on input at bounding box center [948, 403] width 284 height 38
type input "**********"
click at [1085, 450] on span at bounding box center [1077, 452] width 25 height 25
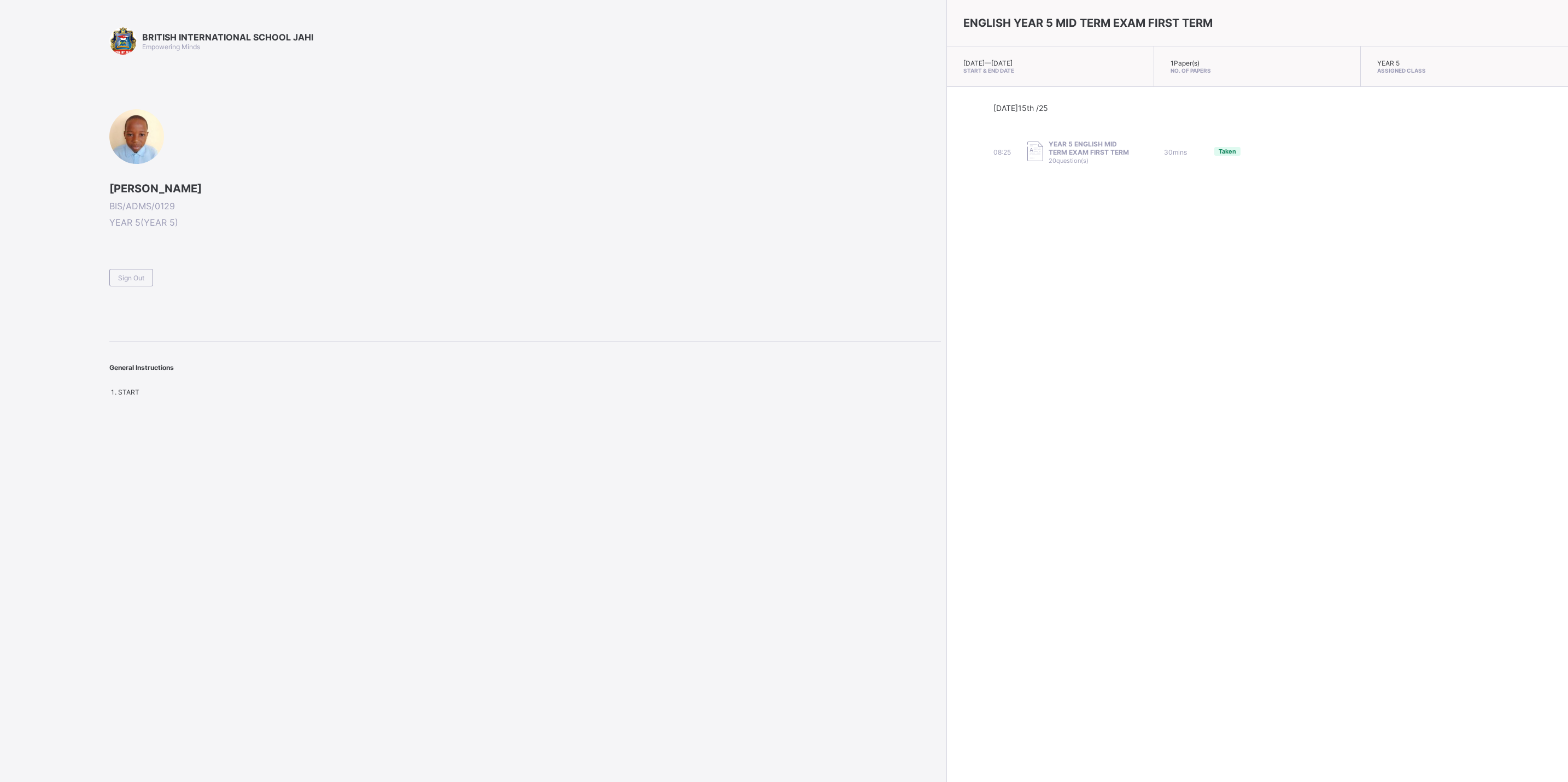
click at [1227, 148] on span "Taken" at bounding box center [1227, 152] width 18 height 8
click at [1229, 150] on span "Taken" at bounding box center [1227, 152] width 18 height 8
click at [1355, 399] on div "ENGLISH YEAR 5 MID TERM EXAM FIRST TERM [DATE] — [DATE] Start & End Date 1 Pape…" at bounding box center [1257, 391] width 621 height 782
click at [1223, 67] on span "No. of Papers" at bounding box center [1258, 70] width 174 height 7
click at [138, 274] on span "Sign Out" at bounding box center [131, 278] width 26 height 8
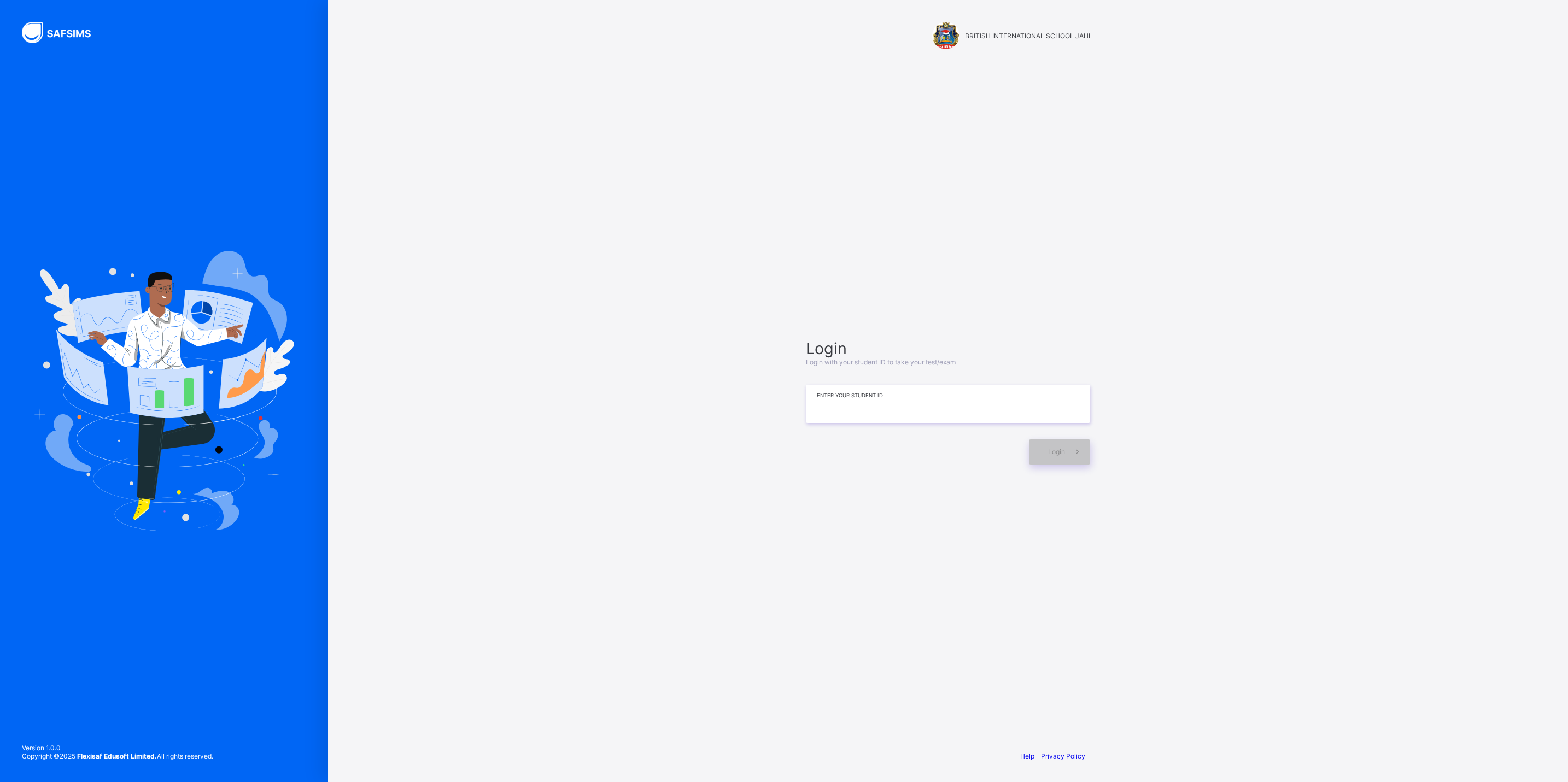
click at [877, 386] on input at bounding box center [948, 403] width 284 height 38
type input "**********"
click at [1063, 463] on div "Login" at bounding box center [1059, 452] width 61 height 25
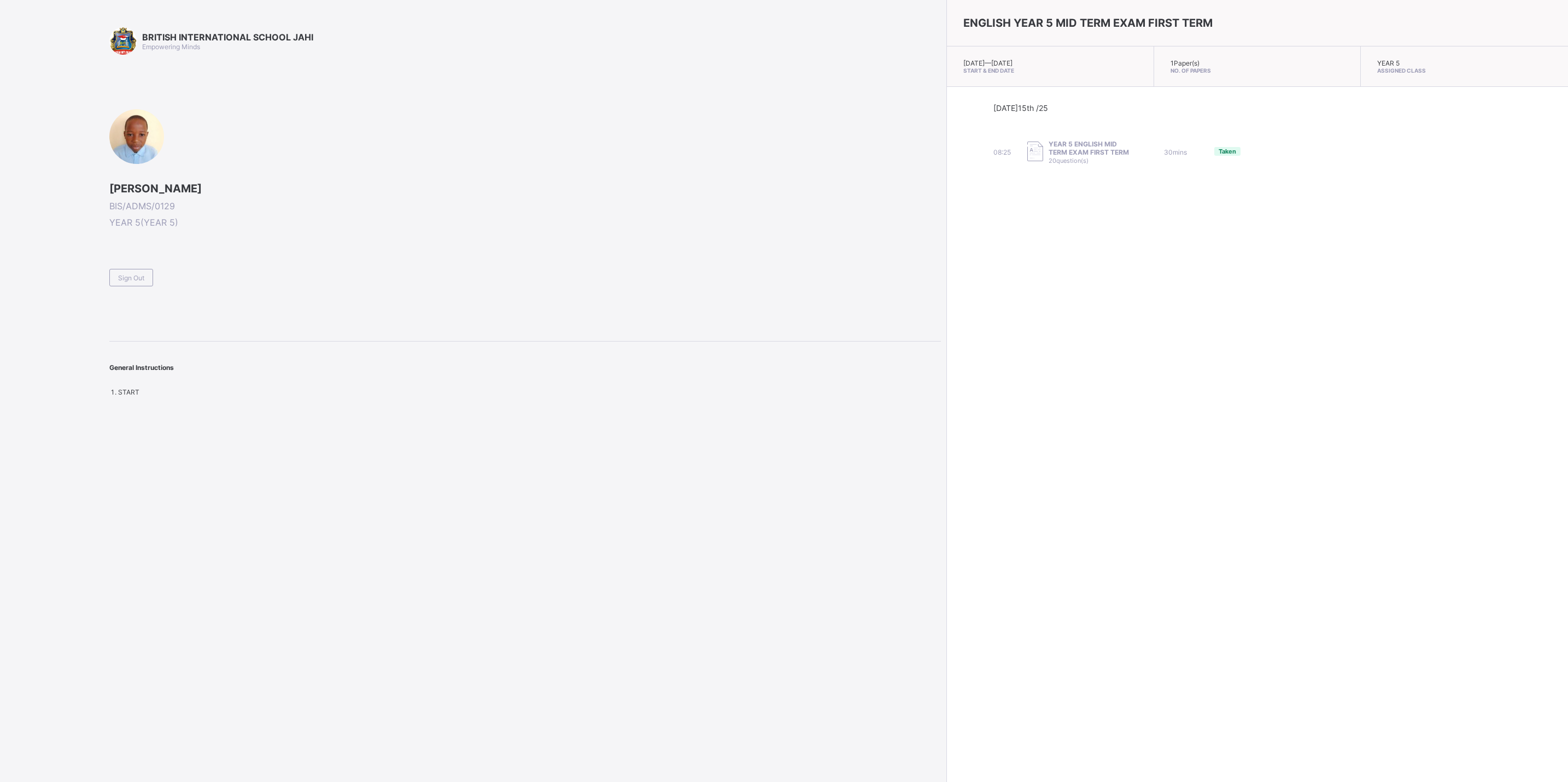
drag, startPoint x: 1238, startPoint y: 609, endPoint x: 1200, endPoint y: 596, distance: 40.2
drag, startPoint x: 1200, startPoint y: 596, endPoint x: 1084, endPoint y: 476, distance: 166.9
click at [1084, 476] on div "ENGLISH YEAR 5 MID TERM EXAM FIRST TERM Wed, Oct 15th 2025 — Wed, Oct 15th 2025…" at bounding box center [1257, 391] width 621 height 782
click at [139, 276] on span "Sign Out" at bounding box center [131, 278] width 26 height 8
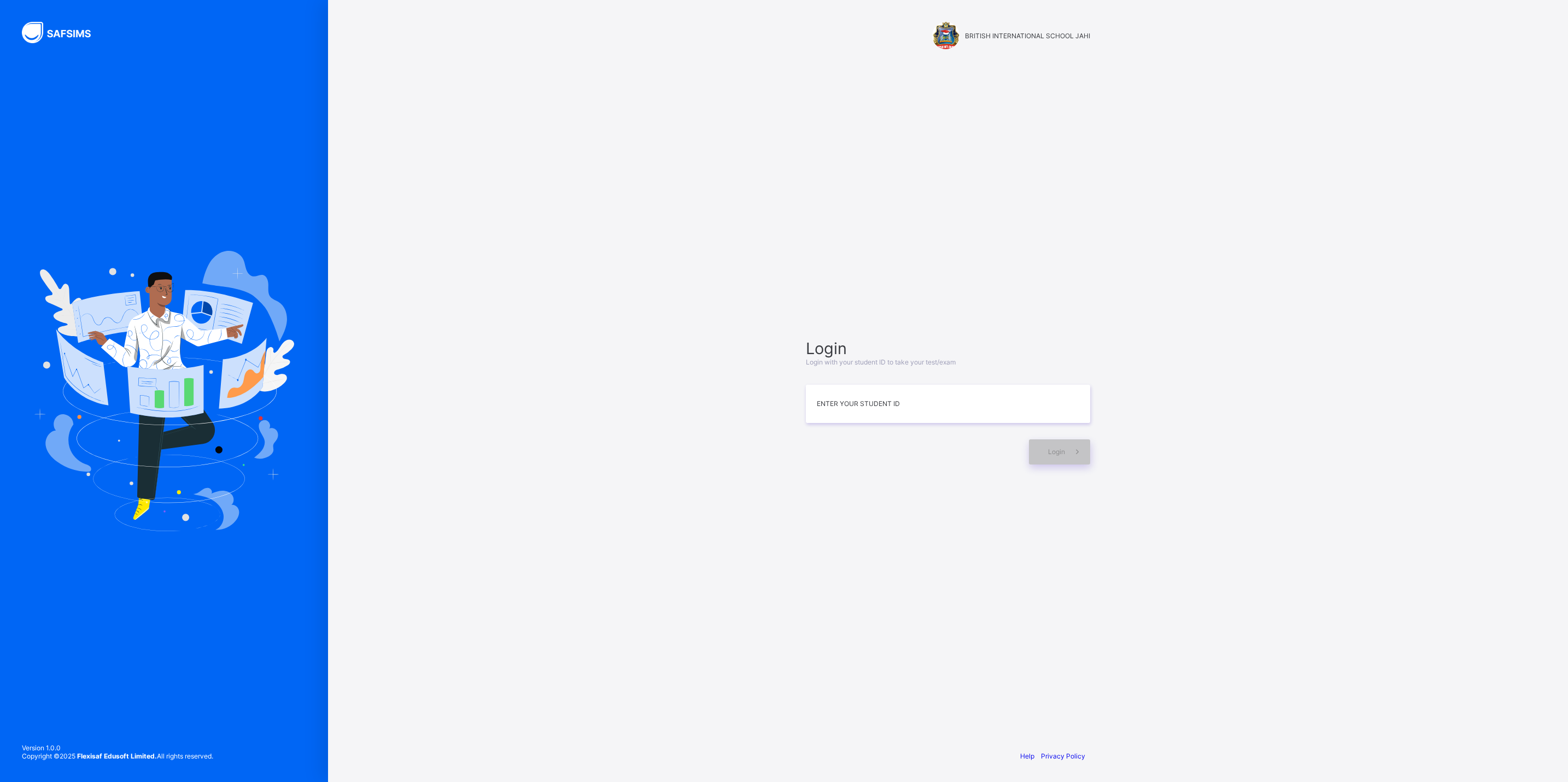
click at [232, 405] on img at bounding box center [164, 391] width 261 height 280
click at [853, 402] on input at bounding box center [948, 403] width 284 height 38
type input "**********"
click at [1060, 452] on span "Login" at bounding box center [1057, 452] width 17 height 8
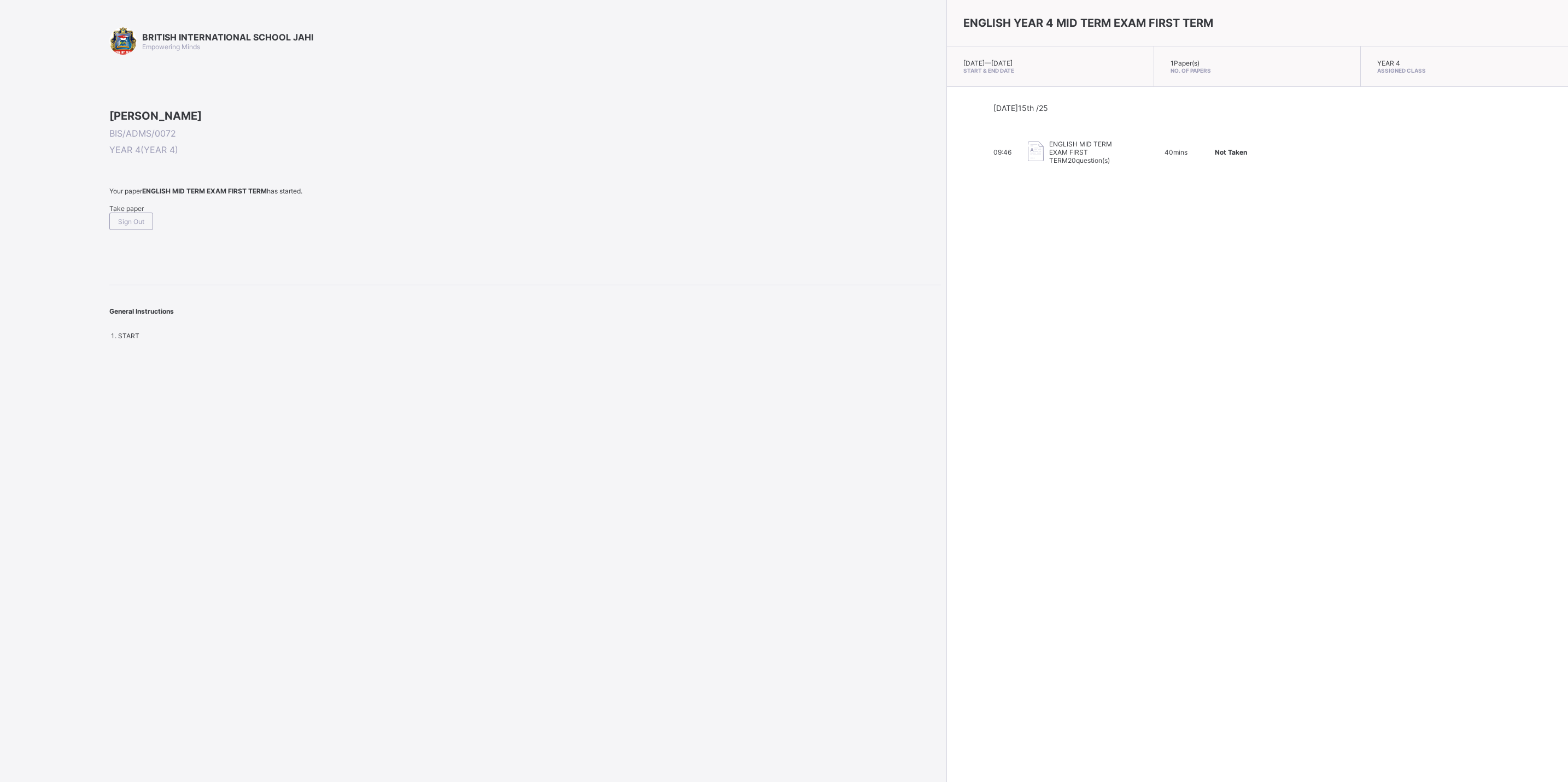
click at [123, 212] on span "Take paper" at bounding box center [127, 208] width 35 height 8
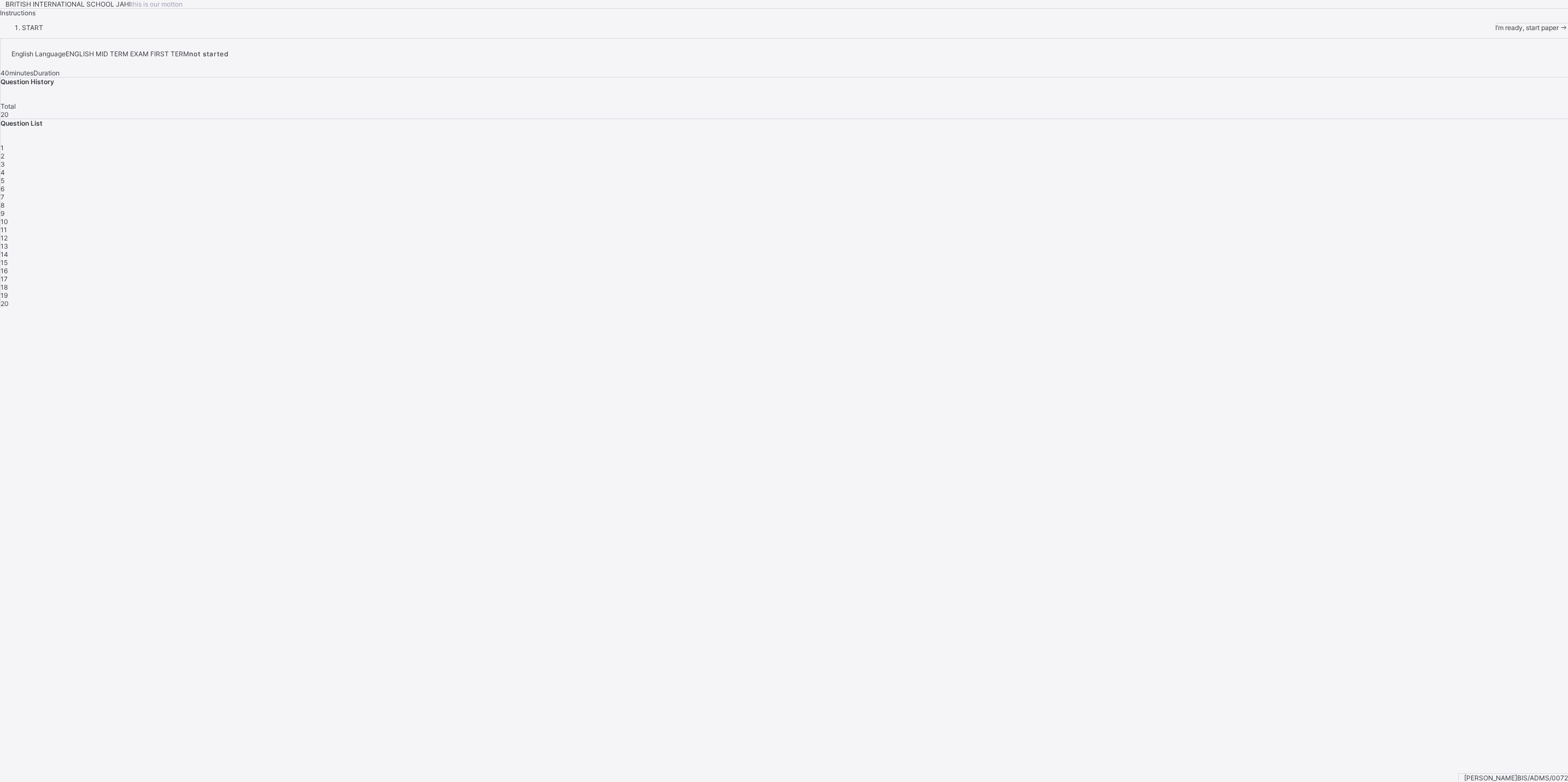
click at [1559, 32] on icon at bounding box center [1563, 27] width 9 height 8
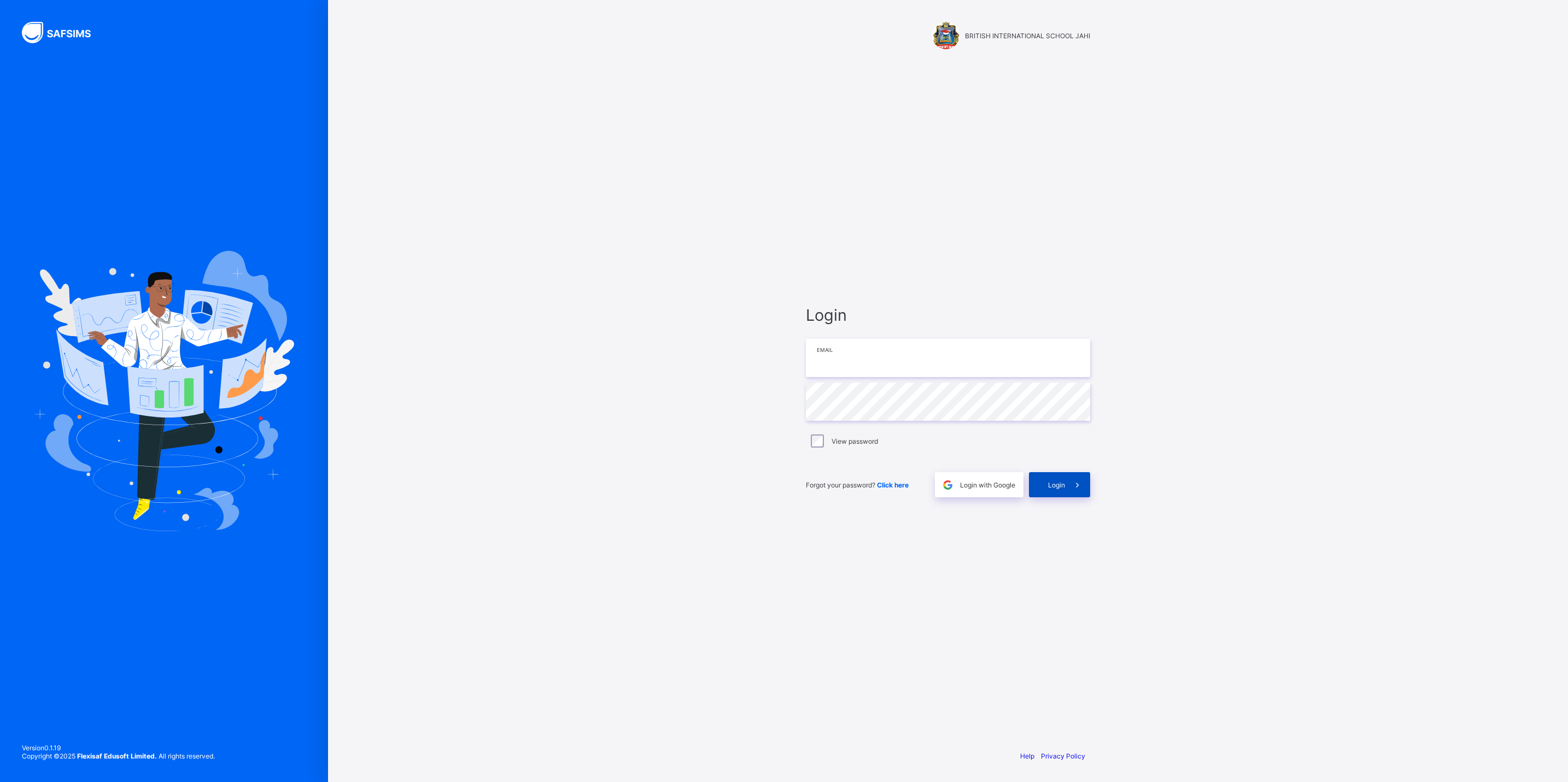
type input "**********"
click at [1065, 486] on span at bounding box center [1077, 484] width 25 height 25
